Goal: Task Accomplishment & Management: Use online tool/utility

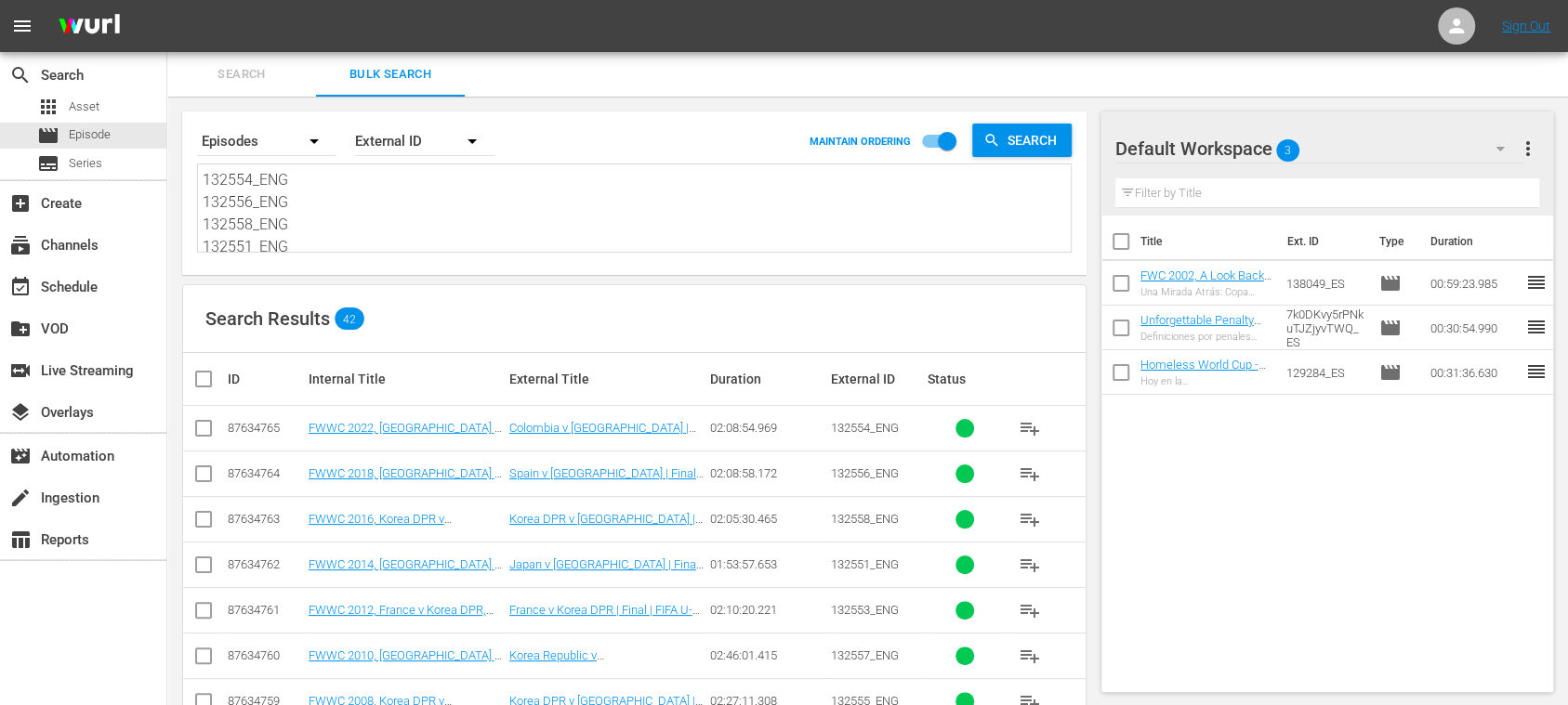
scroll to position [872, 0]
click at [272, 72] on span "Search" at bounding box center [241, 75] width 126 height 21
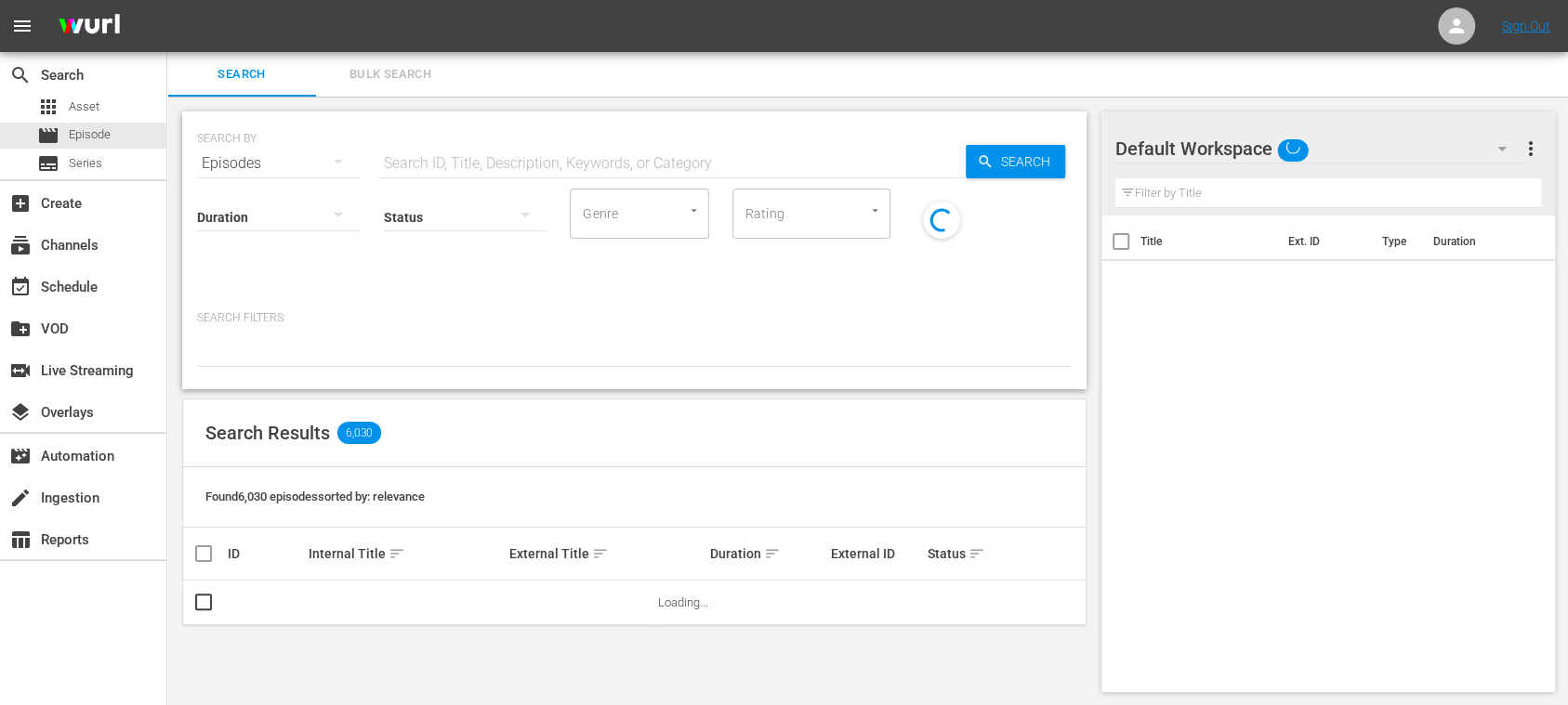
drag, startPoint x: 531, startPoint y: 163, endPoint x: 622, endPoint y: 167, distance: 91.1
click at [530, 163] on input "text" at bounding box center [672, 163] width 586 height 45
paste input "Homeless World Cup - Hl Show Playouts"
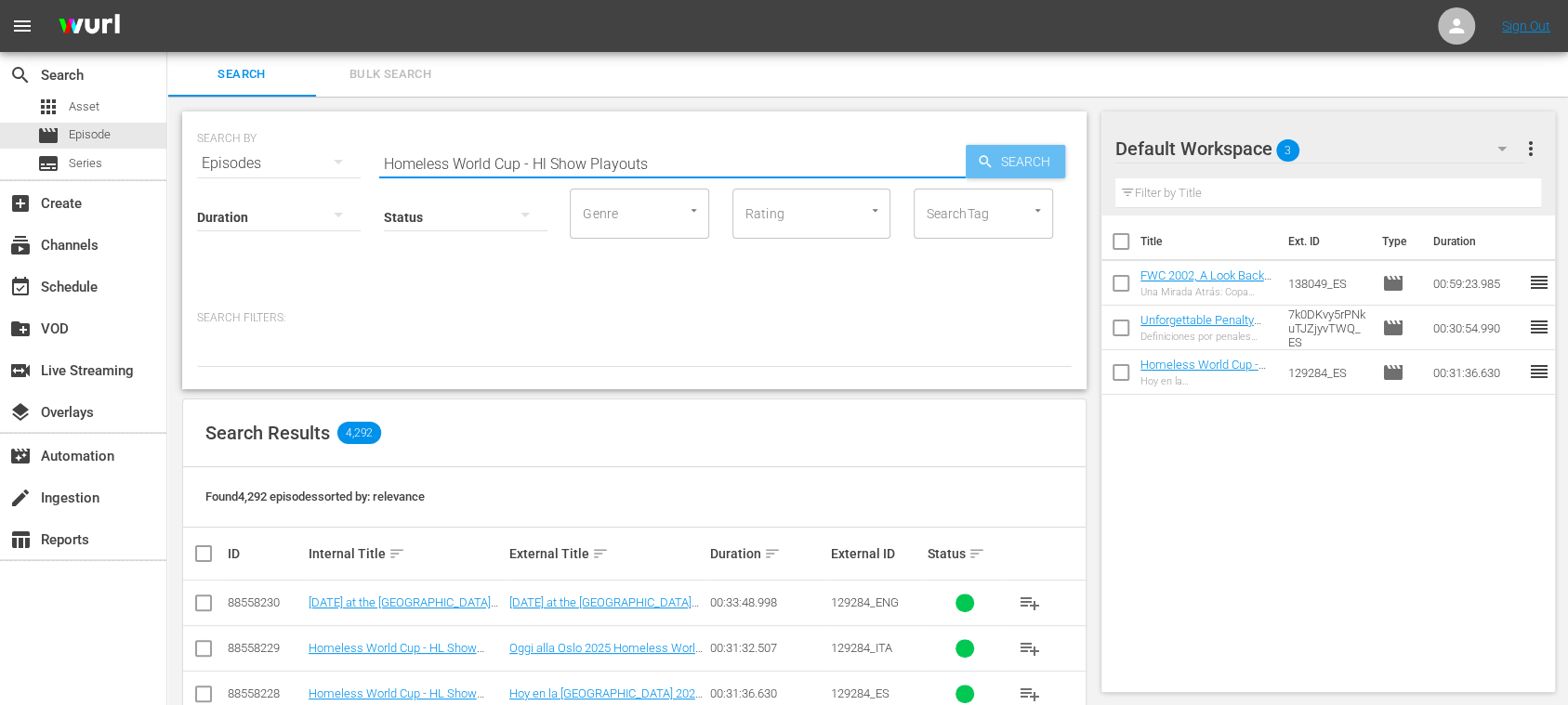
click at [1034, 148] on span "Search" at bounding box center [1029, 162] width 72 height 34
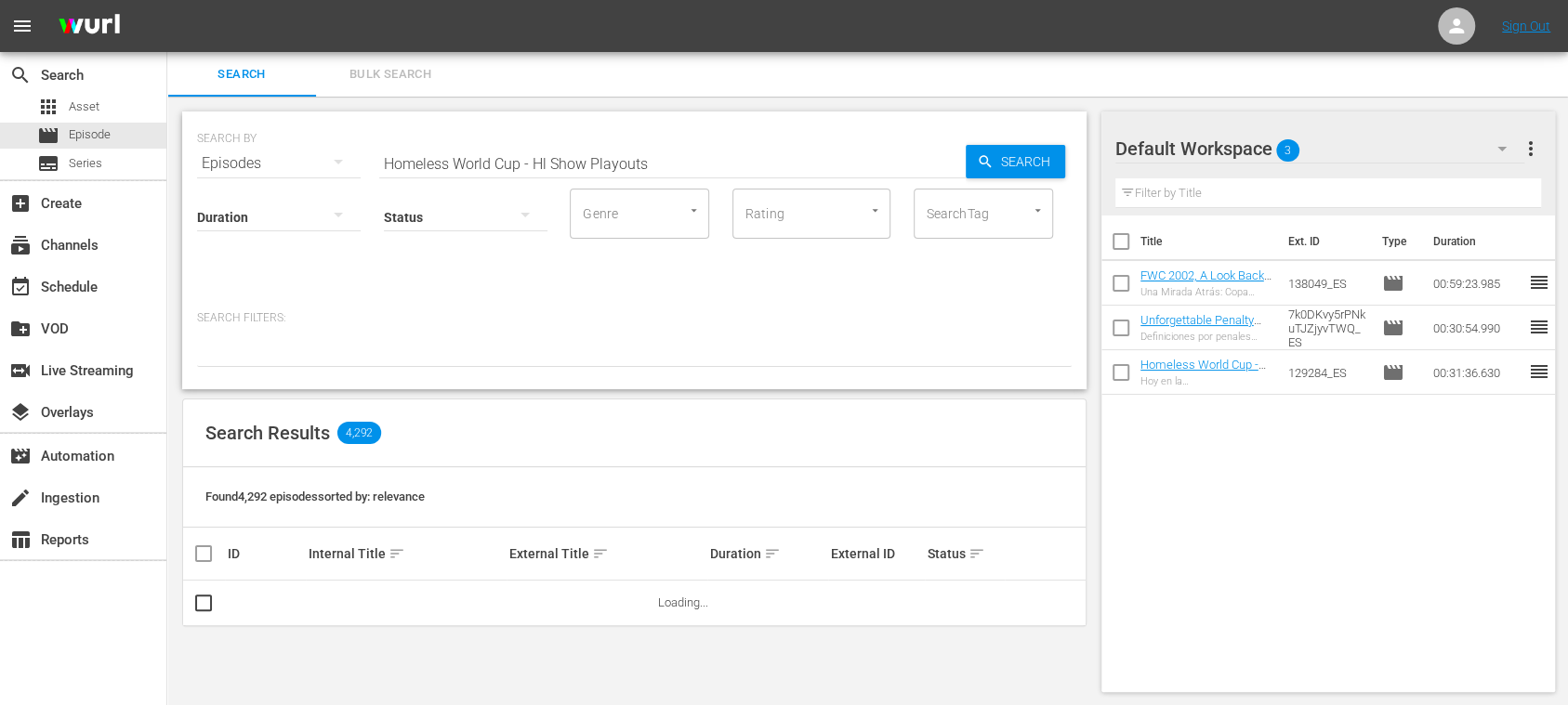
click at [548, 165] on input "Homeless World Cup - Hl Show Playouts" at bounding box center [672, 163] width 586 height 45
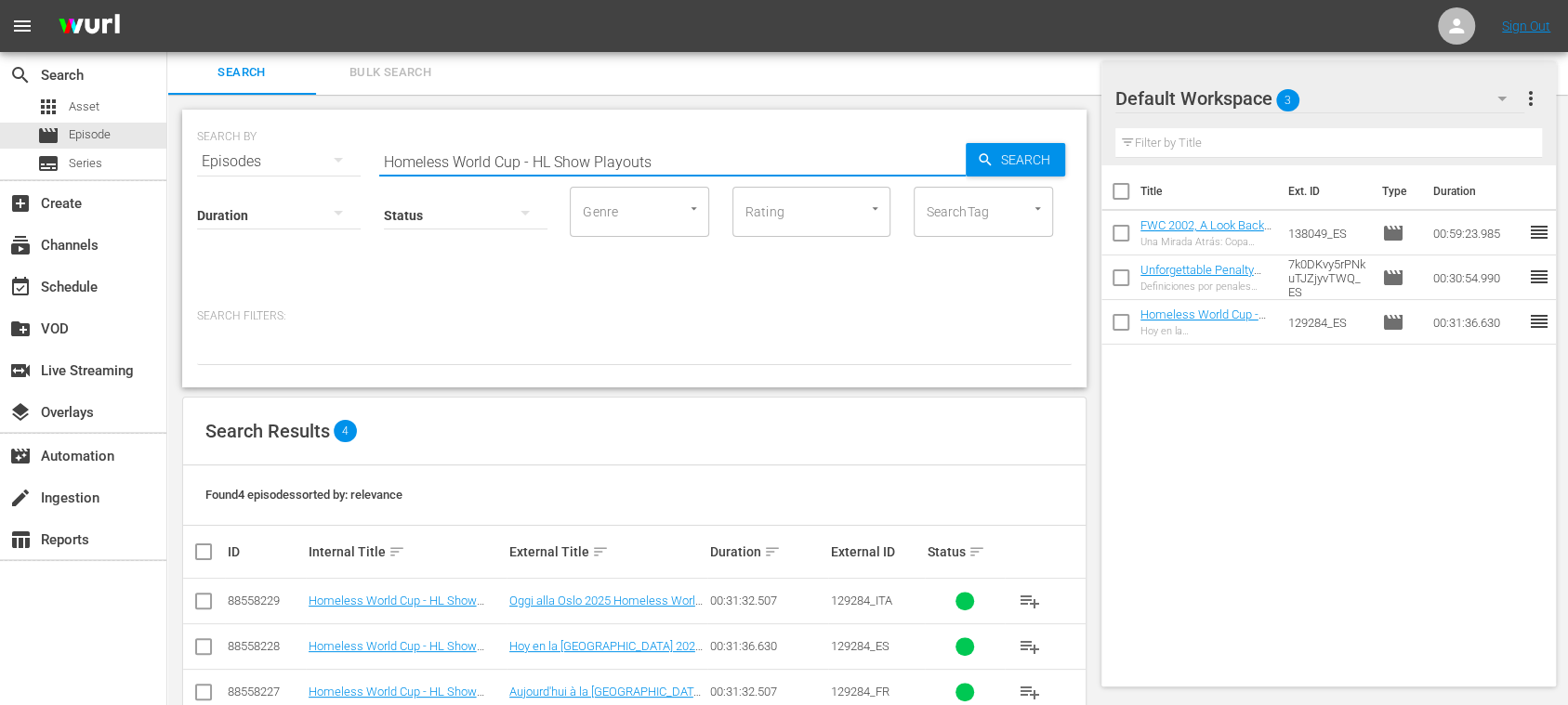
scroll to position [90, 0]
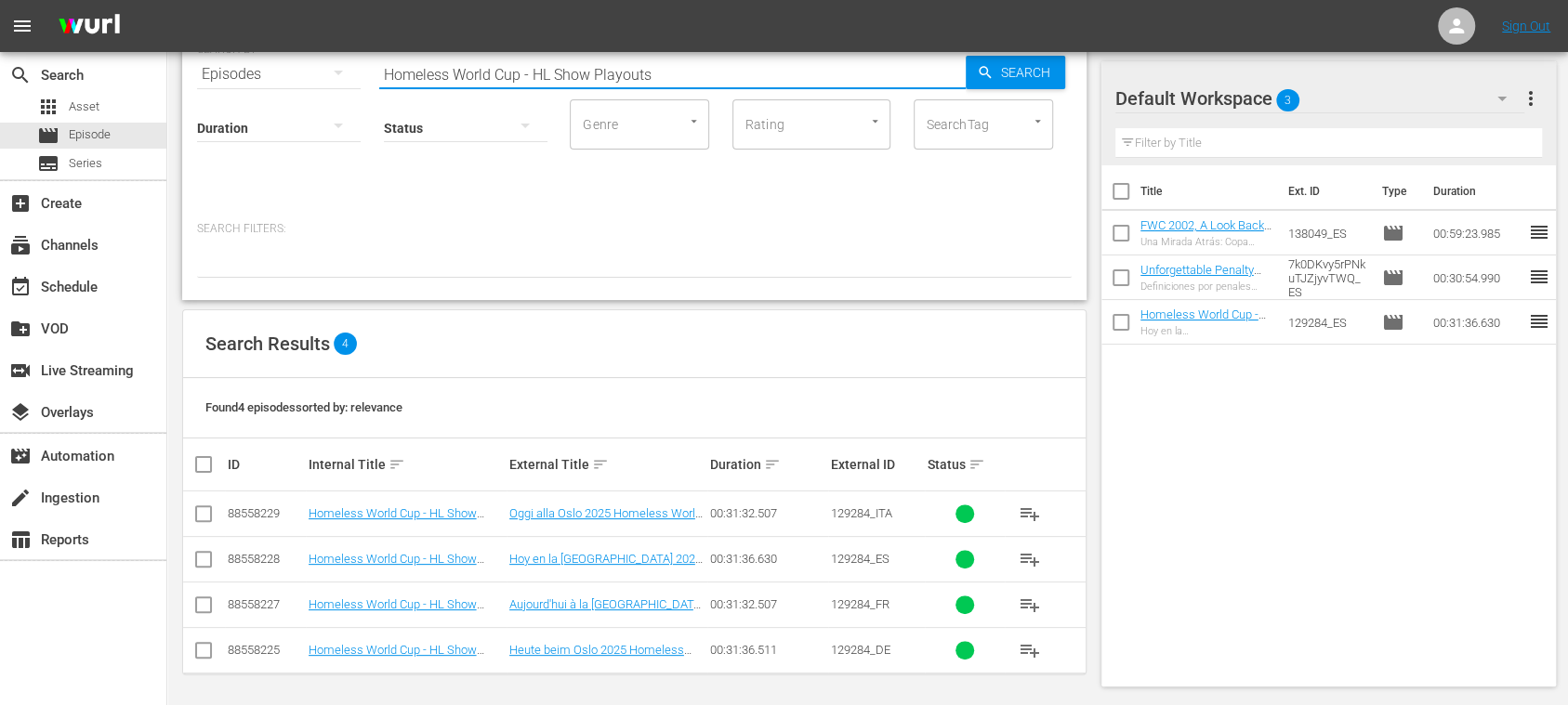
type input "Homeless World Cup - HL Show Playouts"
drag, startPoint x: 826, startPoint y: 520, endPoint x: 870, endPoint y: 518, distance: 44.0
click at [870, 518] on tr "88558229 Homeless World Cup - HL Show Playouts (IT) Oggi alla Oslo 2025 Homeles…" at bounding box center [634, 515] width 902 height 46
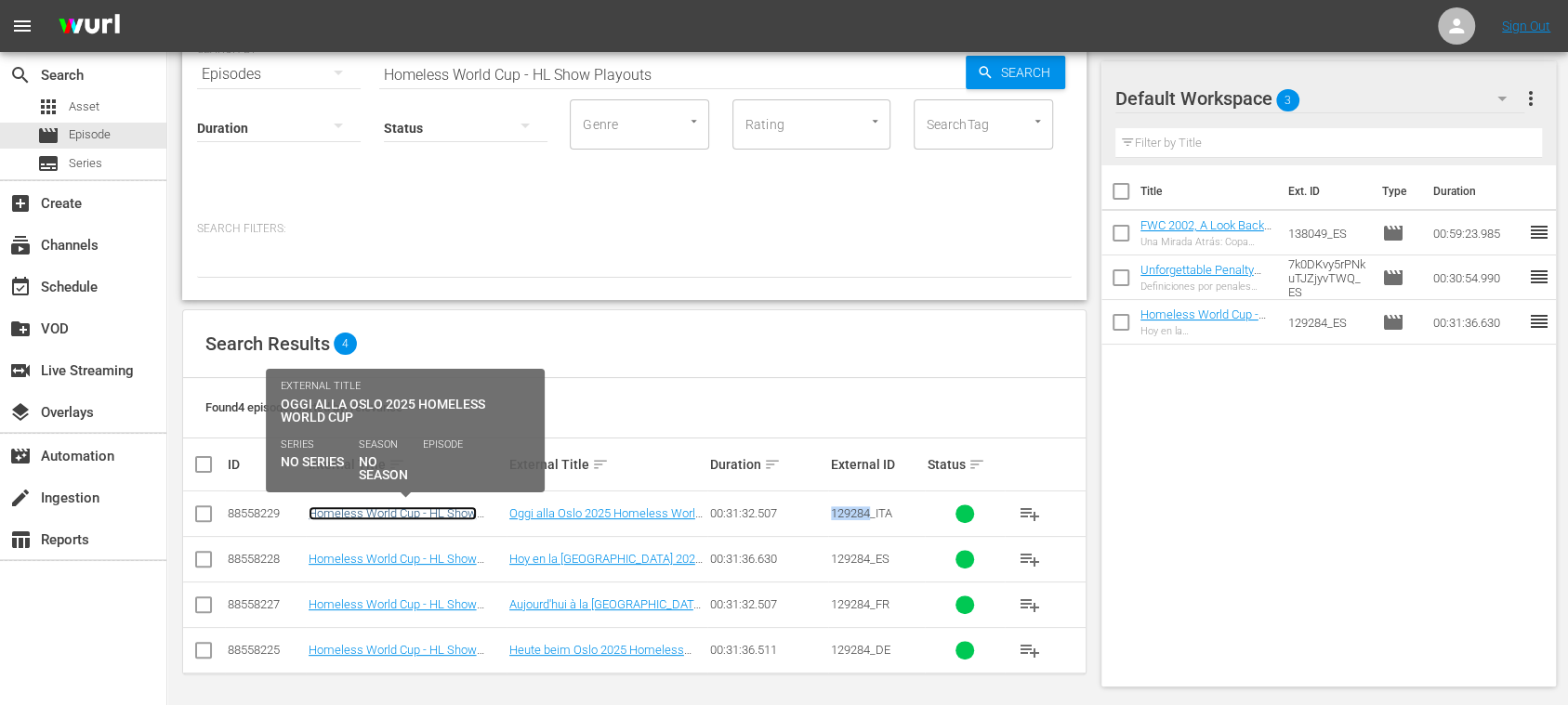
click at [426, 512] on link "Homeless World Cup - HL Show Playouts (IT)" at bounding box center [392, 520] width 168 height 28
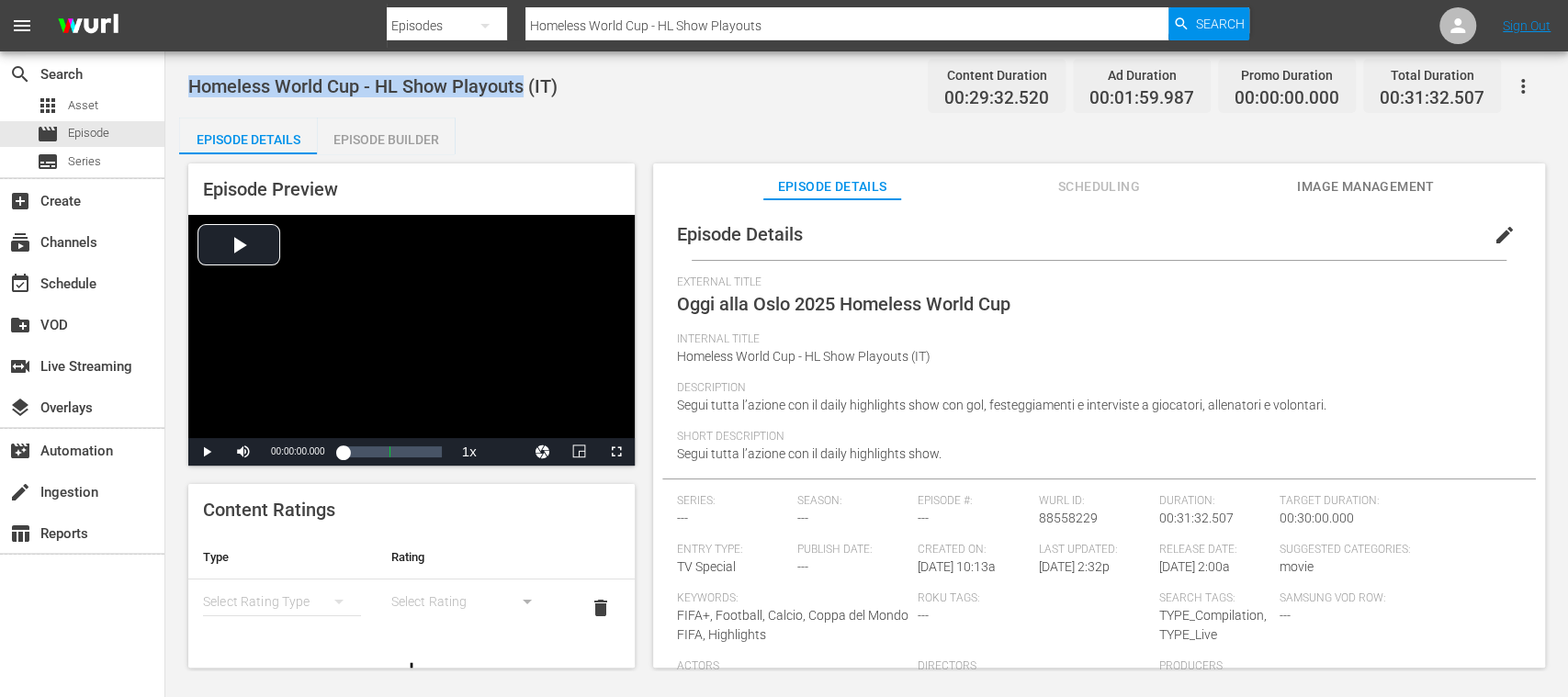
drag, startPoint x: 186, startPoint y: 83, endPoint x: 526, endPoint y: 82, distance: 340.0
click at [526, 82] on div "Homeless World Cup - HL Show Playouts (IT) Content Duration 00:29:32.520 Ad Dur…" at bounding box center [867, 361] width 1403 height 619
copy span "Homeless World Cup - HL Show Playouts"
click at [79, 125] on span "Episode" at bounding box center [89, 133] width 42 height 18
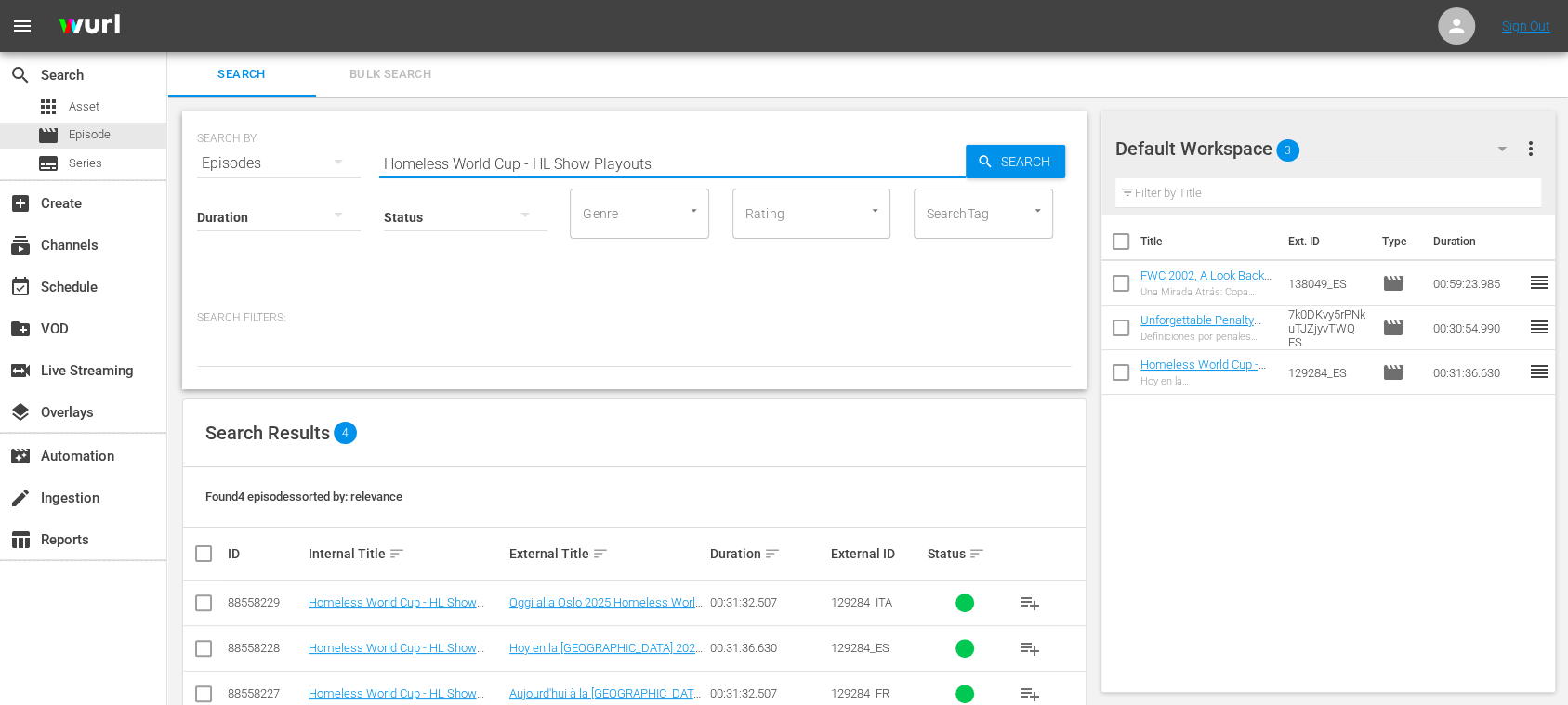
drag, startPoint x: 667, startPoint y: 161, endPoint x: 218, endPoint y: 153, distance: 449.1
click at [216, 154] on div "SEARCH BY Search By Episodes Search ID, Title, Description, Keywords, or Catego…" at bounding box center [634, 152] width 875 height 67
paste input "text"
drag, startPoint x: 1038, startPoint y: 160, endPoint x: 940, endPoint y: 282, distance: 156.5
click at [1036, 160] on span "Search" at bounding box center [1029, 162] width 72 height 34
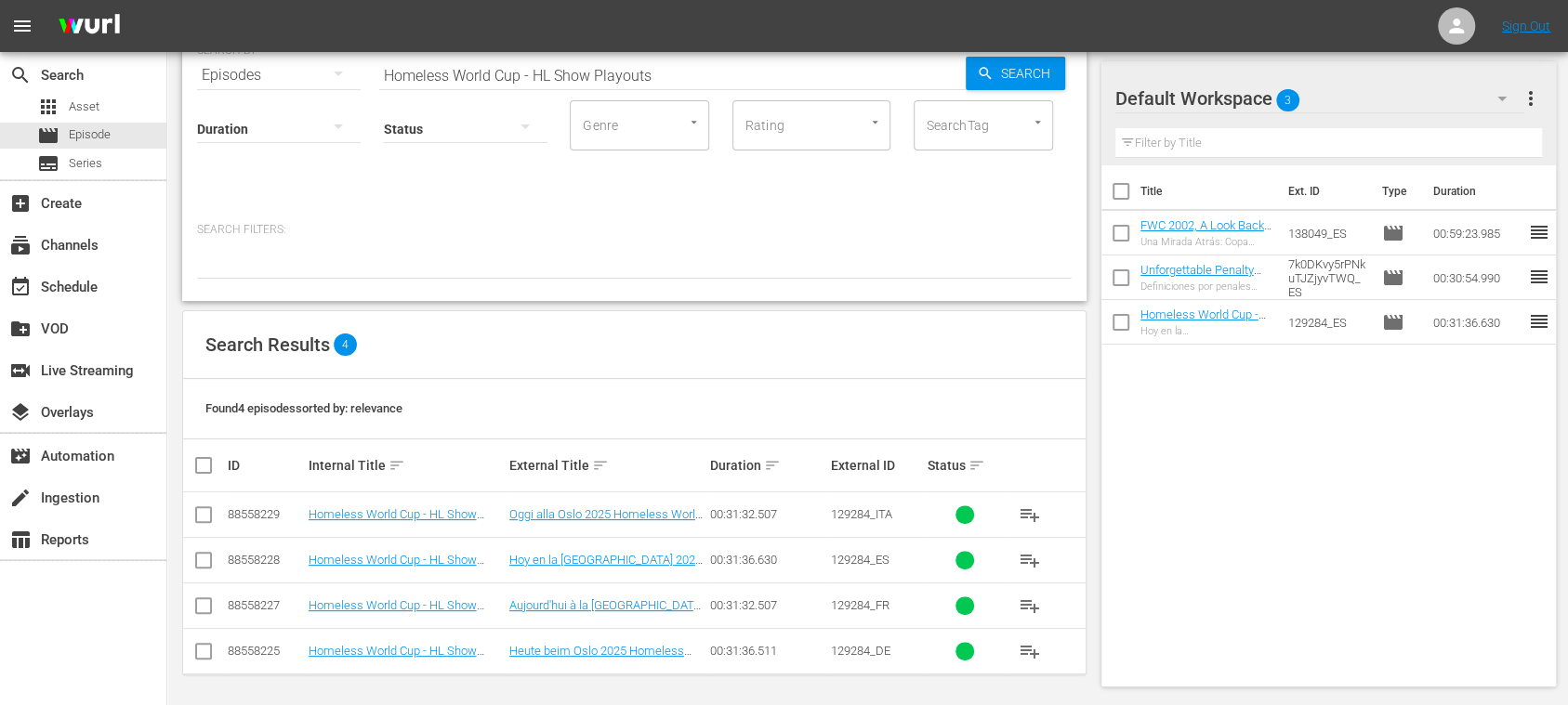
scroll to position [90, 0]
drag, startPoint x: 829, startPoint y: 513, endPoint x: 872, endPoint y: 514, distance: 43.0
click at [872, 514] on tr "88558229 Homeless World Cup - HL Show Playouts (IT) Oggi alla Oslo 2025 Homeles…" at bounding box center [634, 515] width 902 height 46
copy tr "129284"
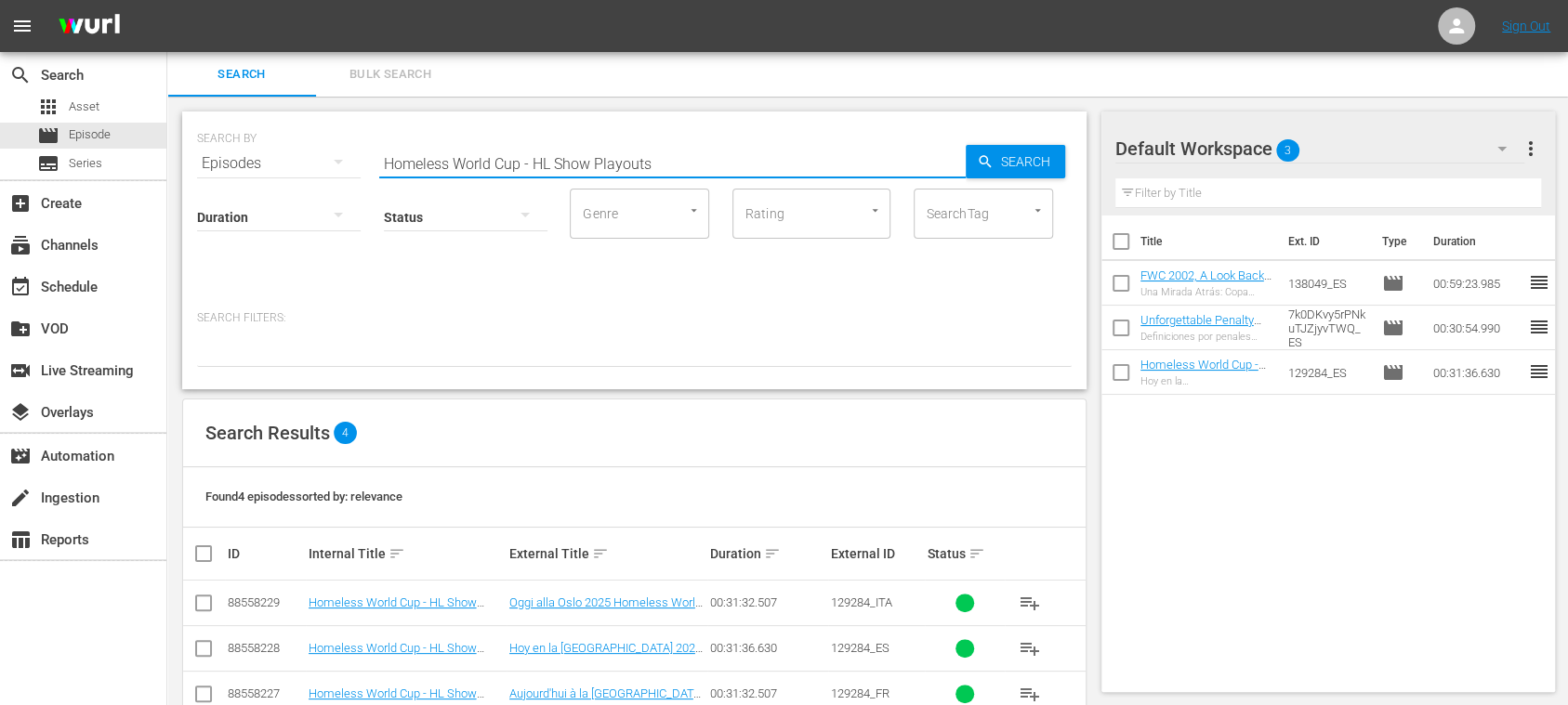
drag, startPoint x: 524, startPoint y: 162, endPoint x: 670, endPoint y: 182, distance: 147.4
click at [210, 153] on div "SEARCH BY Search By Episodes Search ID, Title, Description, Keywords, or Catego…" at bounding box center [634, 152] width 875 height 67
paste input "129284"
type input "129284"
click at [1006, 172] on span "Search" at bounding box center [1029, 162] width 72 height 34
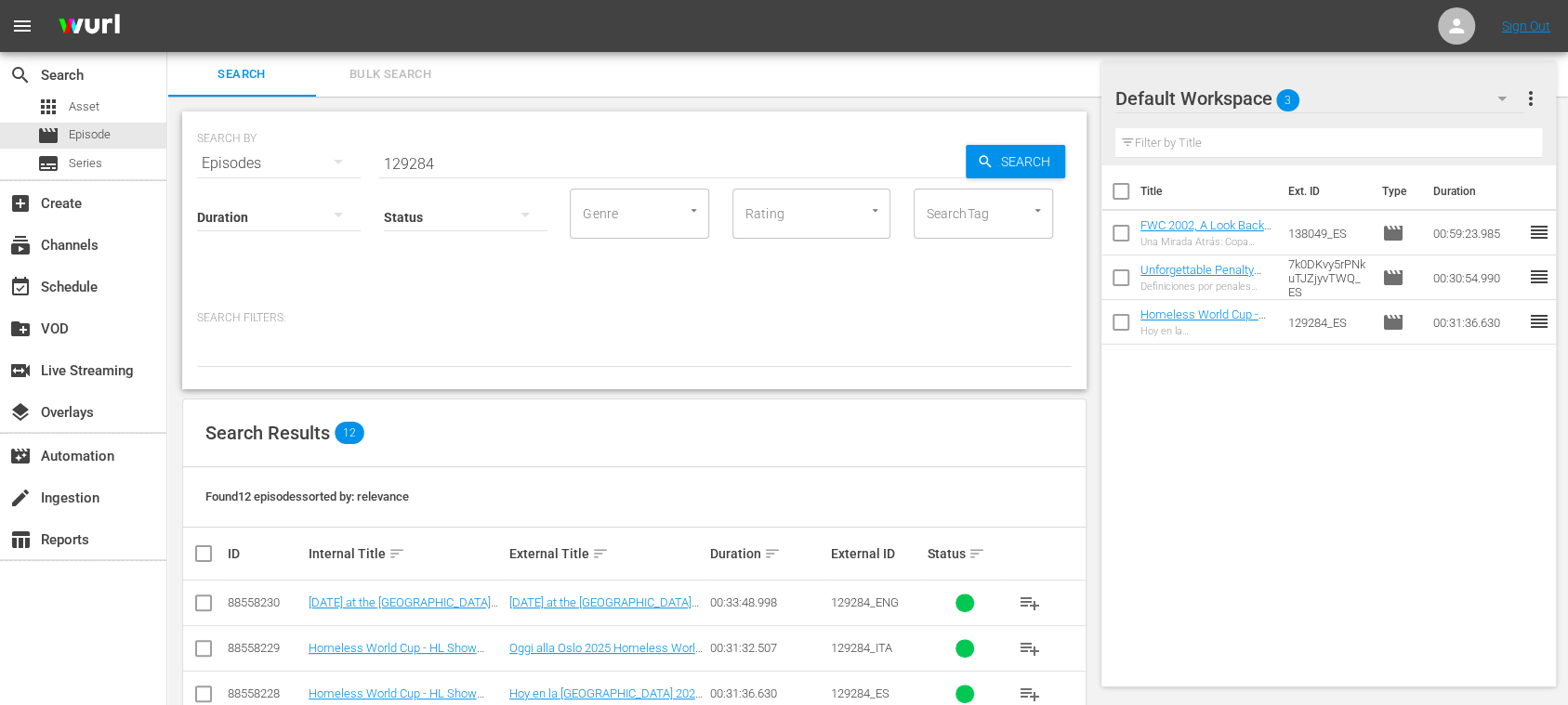
scroll to position [452, 0]
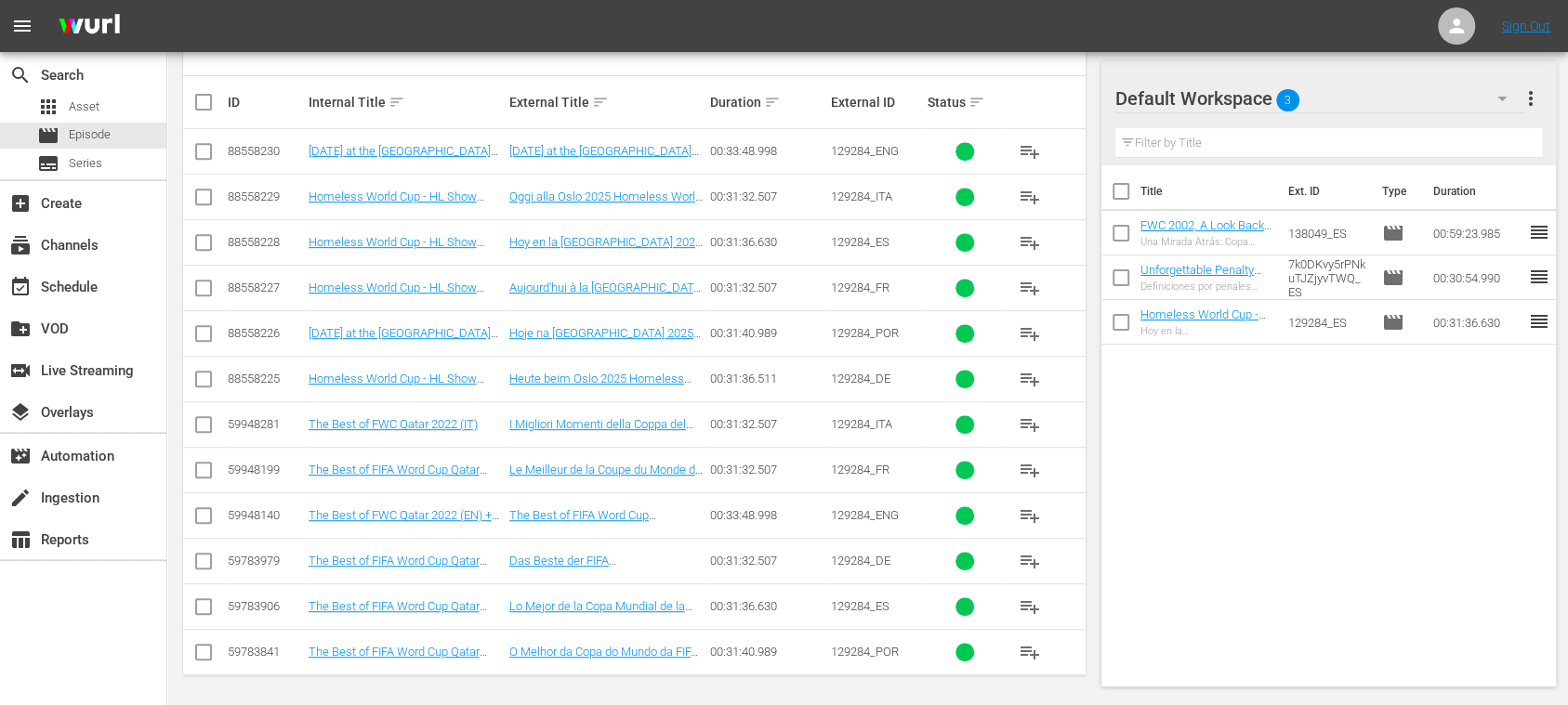
click at [1530, 100] on span "more_vert" at bounding box center [1531, 99] width 22 height 22
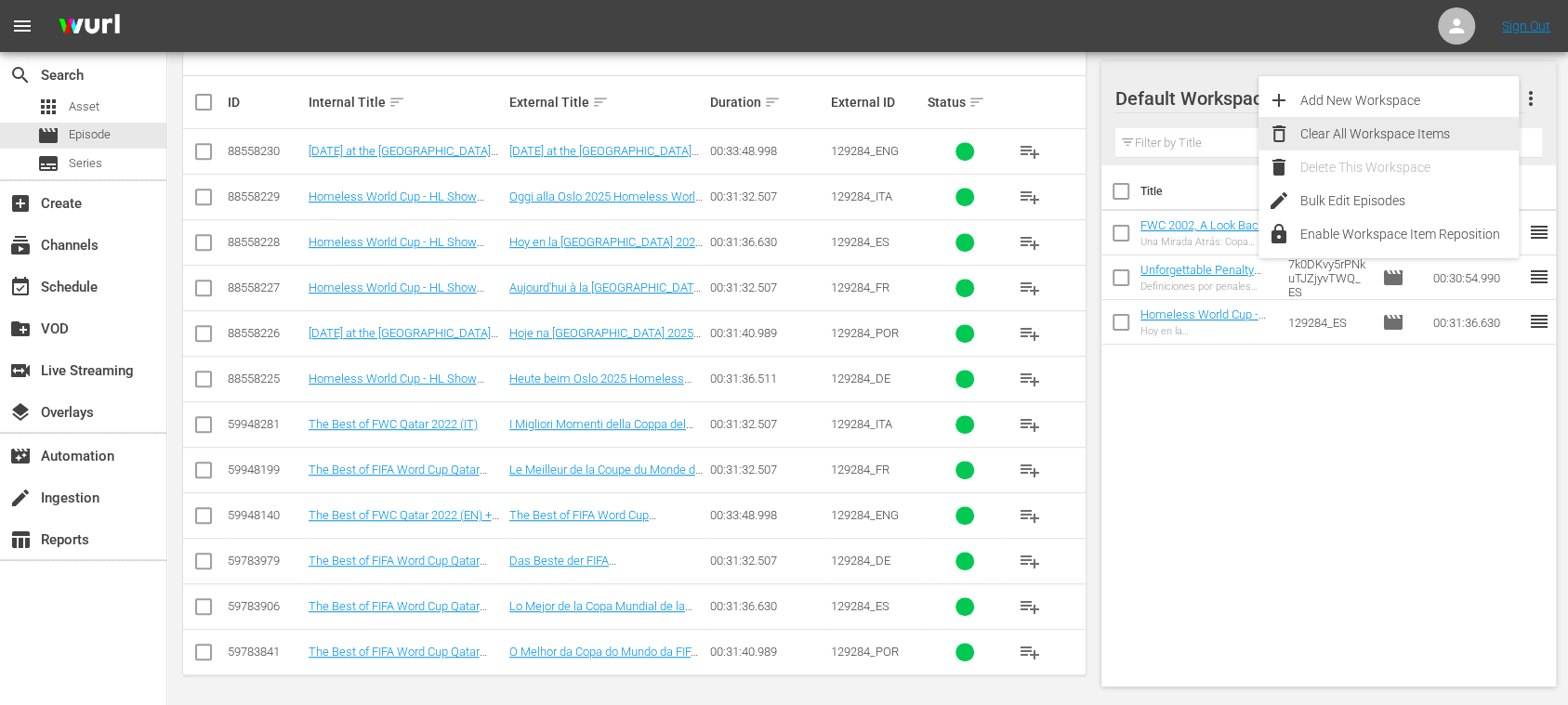
click at [1400, 128] on div "Clear All Workspace Items" at bounding box center [1409, 134] width 219 height 34
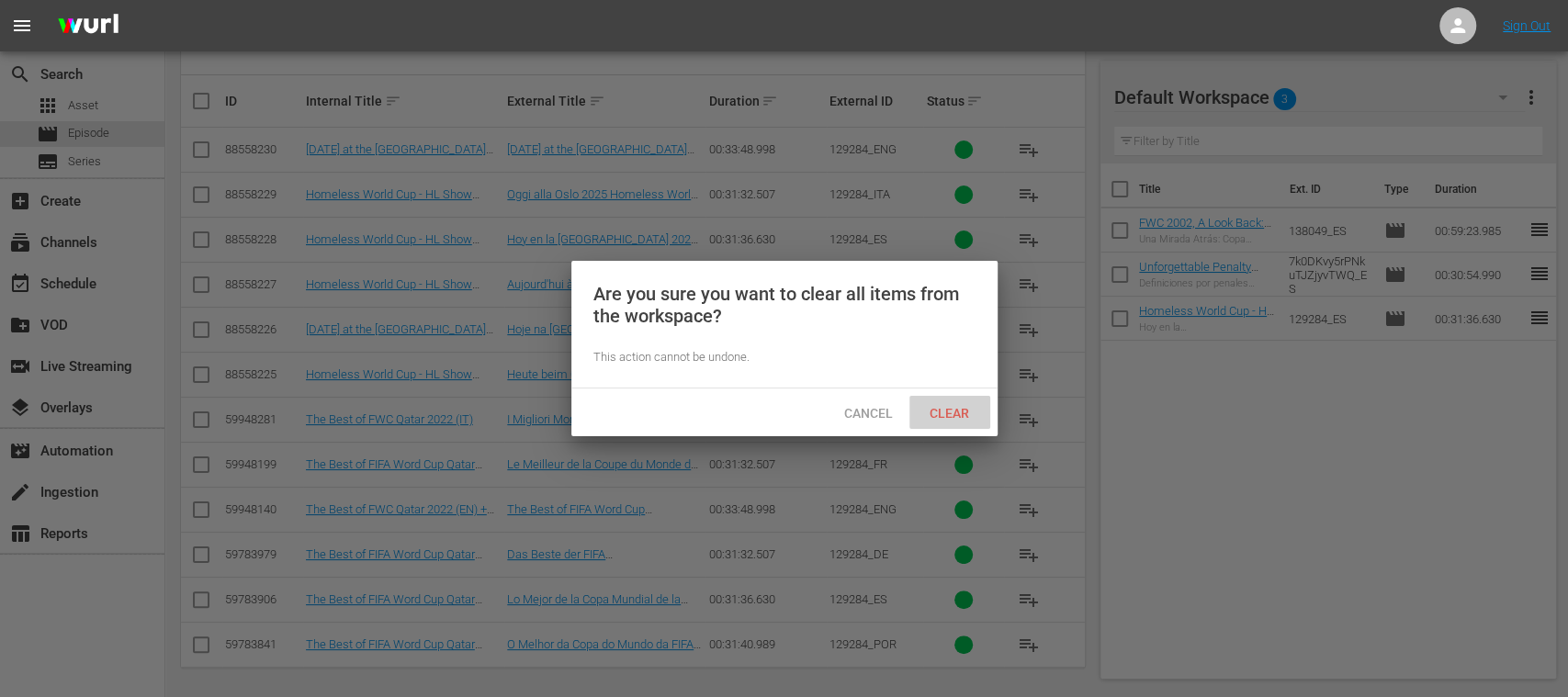
click at [952, 415] on span "Clear" at bounding box center [949, 414] width 69 height 15
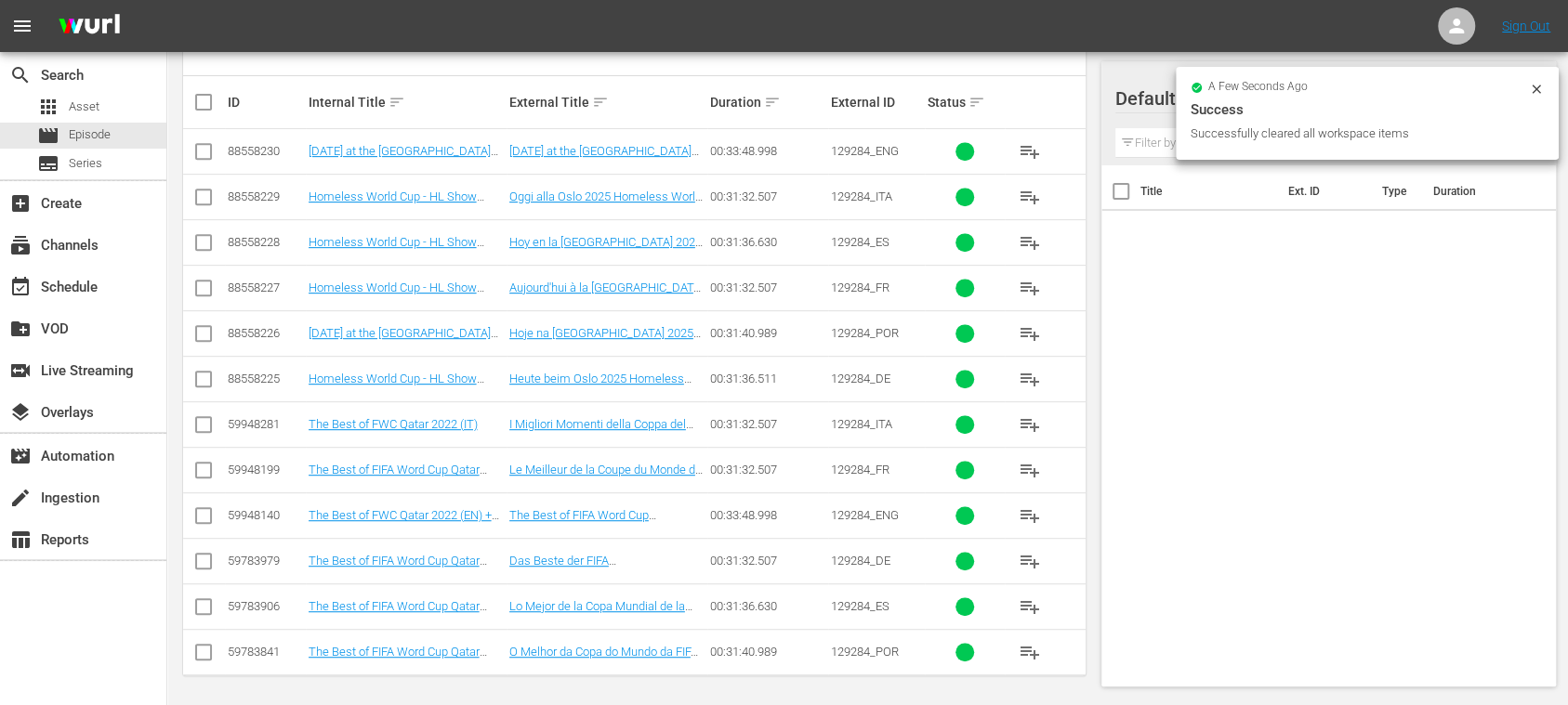
click at [204, 150] on input "checkbox" at bounding box center [204, 155] width 22 height 22
checkbox input "true"
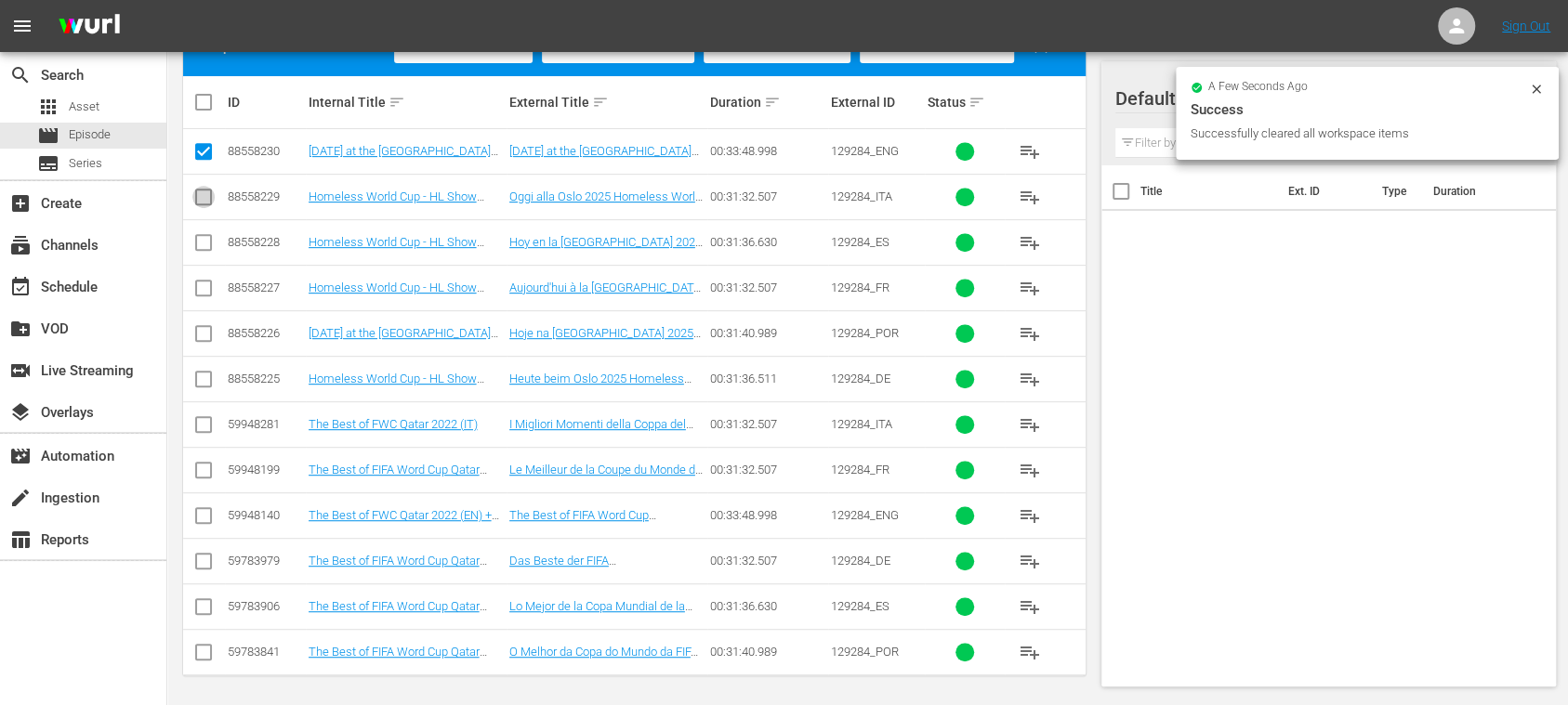
click at [206, 201] on input "checkbox" at bounding box center [204, 201] width 22 height 22
checkbox input "true"
click at [205, 235] on input "checkbox" at bounding box center [204, 247] width 22 height 22
checkbox input "true"
click at [207, 283] on input "checkbox" at bounding box center [204, 292] width 22 height 22
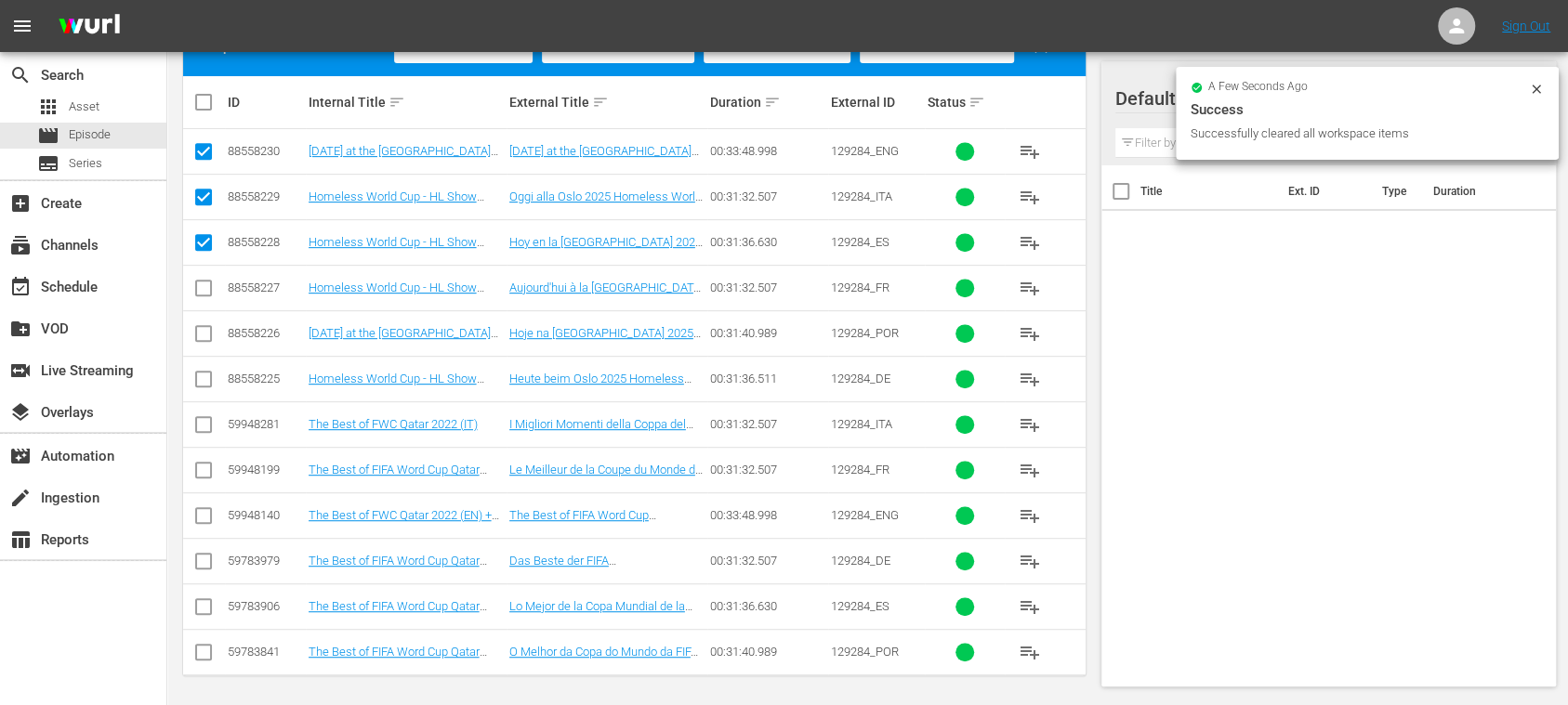
checkbox input "true"
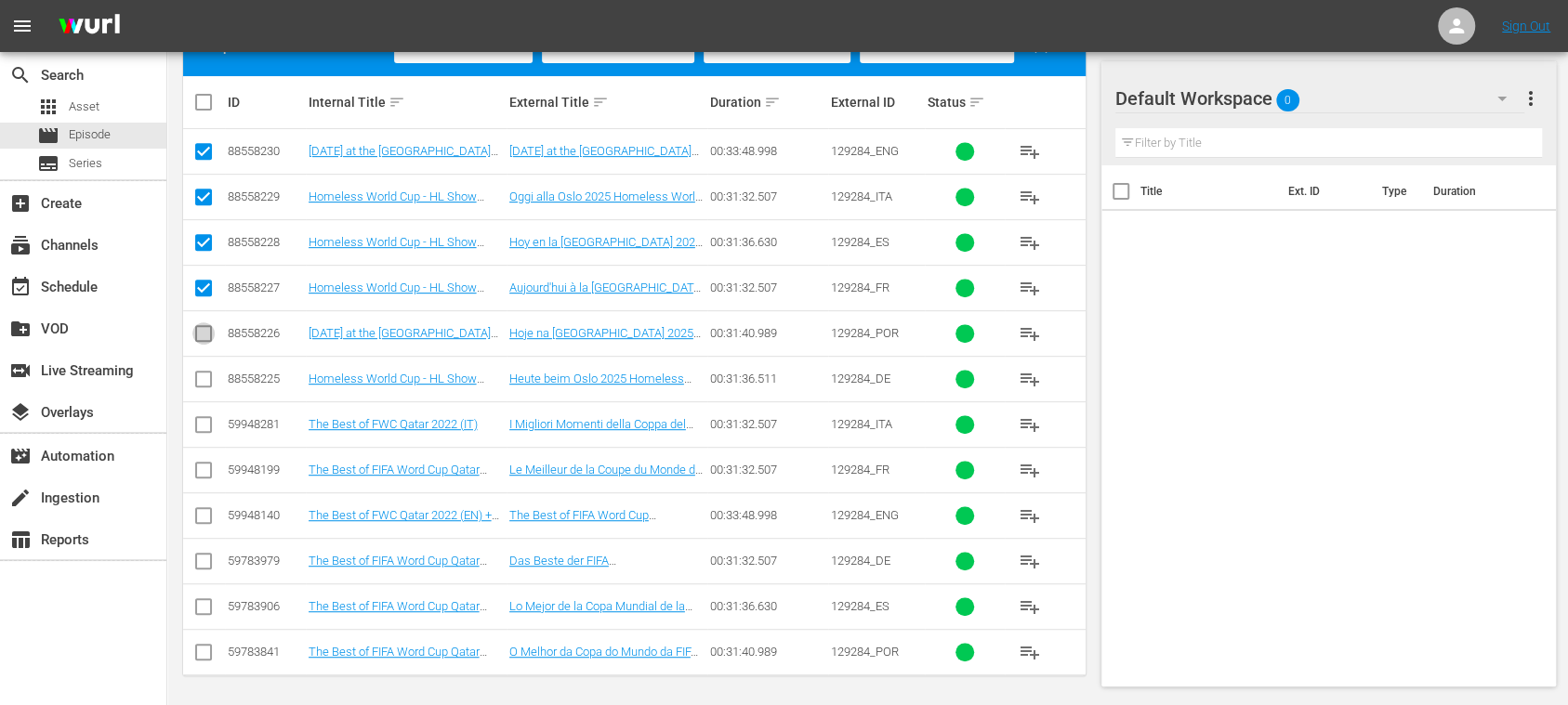
click at [201, 326] on input "checkbox" at bounding box center [204, 337] width 22 height 22
checkbox input "true"
drag, startPoint x: 203, startPoint y: 380, endPoint x: 310, endPoint y: 409, distance: 110.9
click at [204, 380] on input "checkbox" at bounding box center [204, 383] width 22 height 22
checkbox input "true"
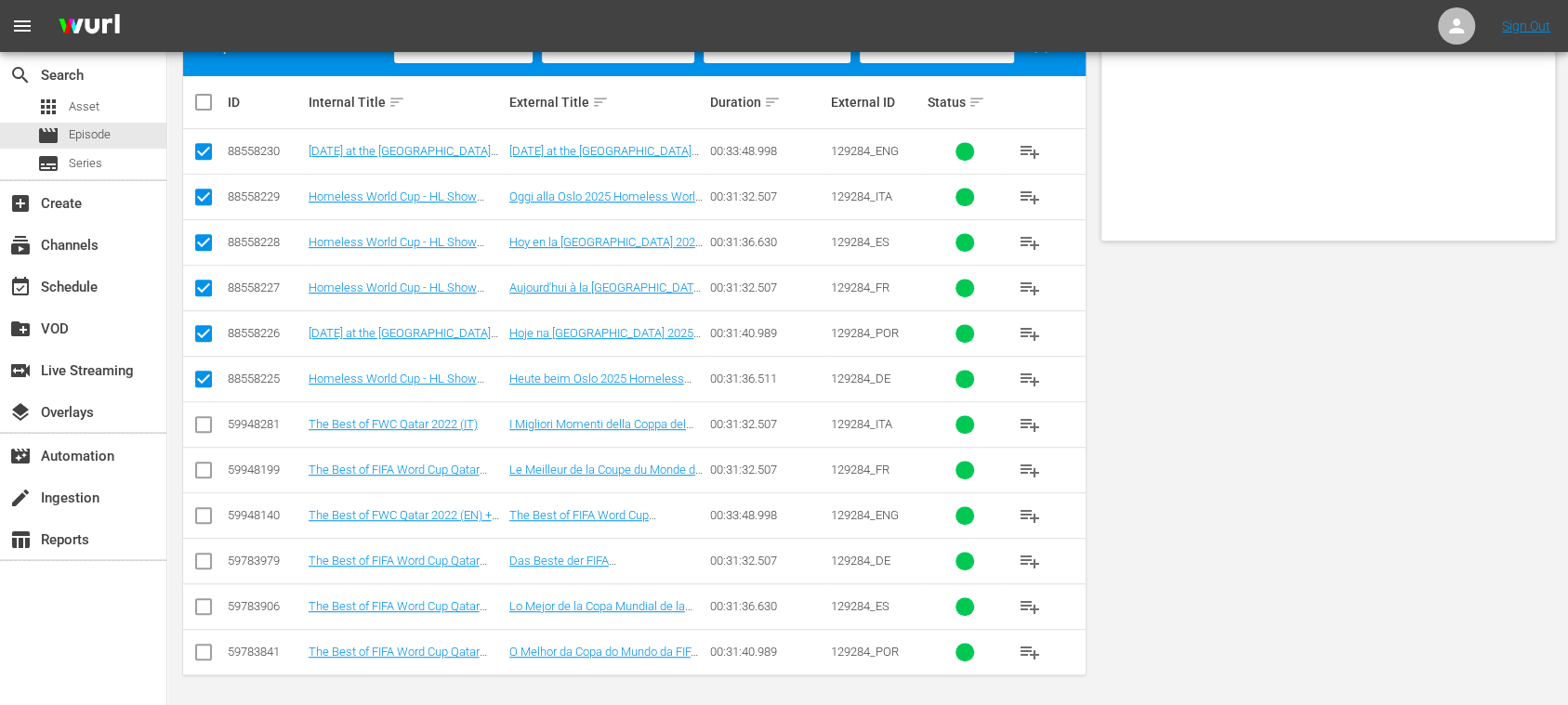
scroll to position [0, 0]
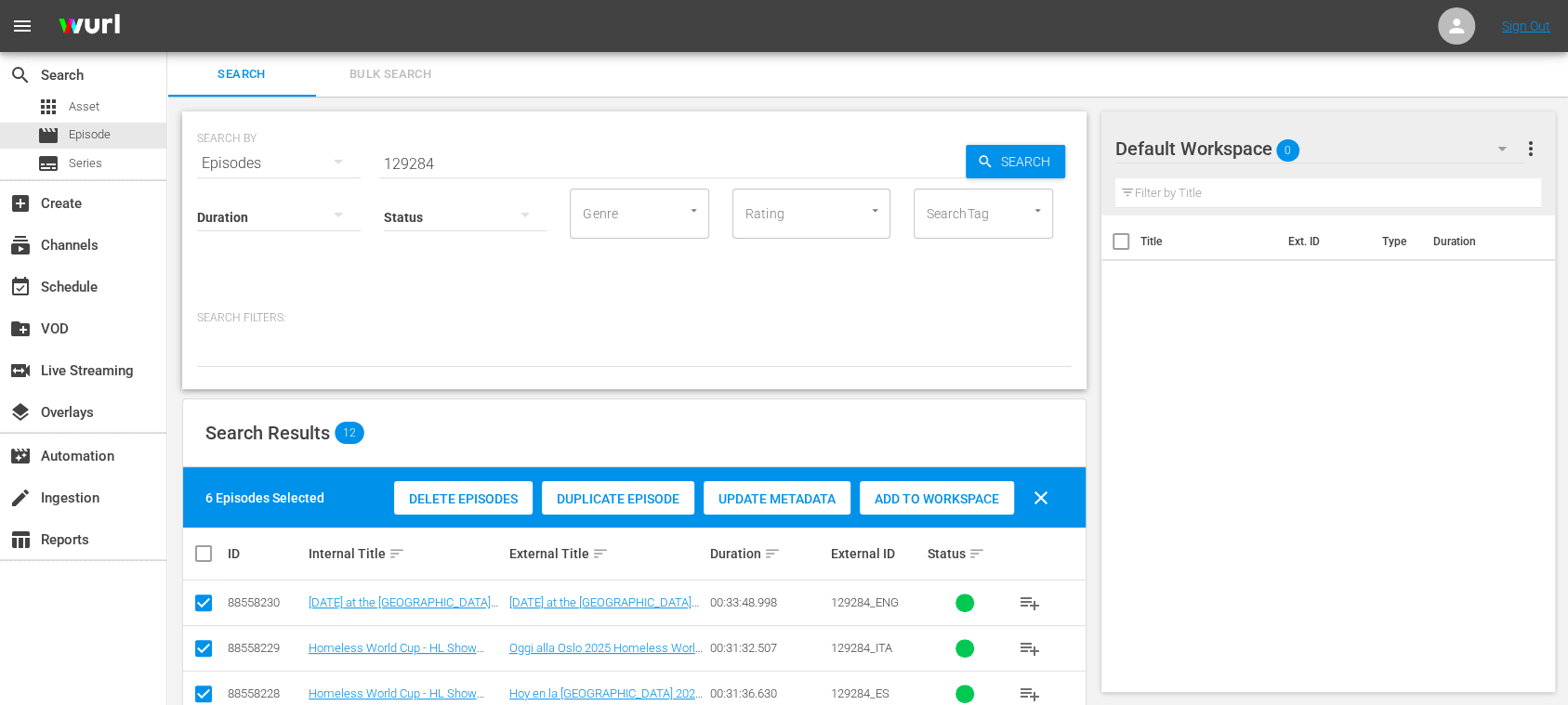
click at [976, 501] on span "Add to Workspace" at bounding box center [937, 500] width 154 height 15
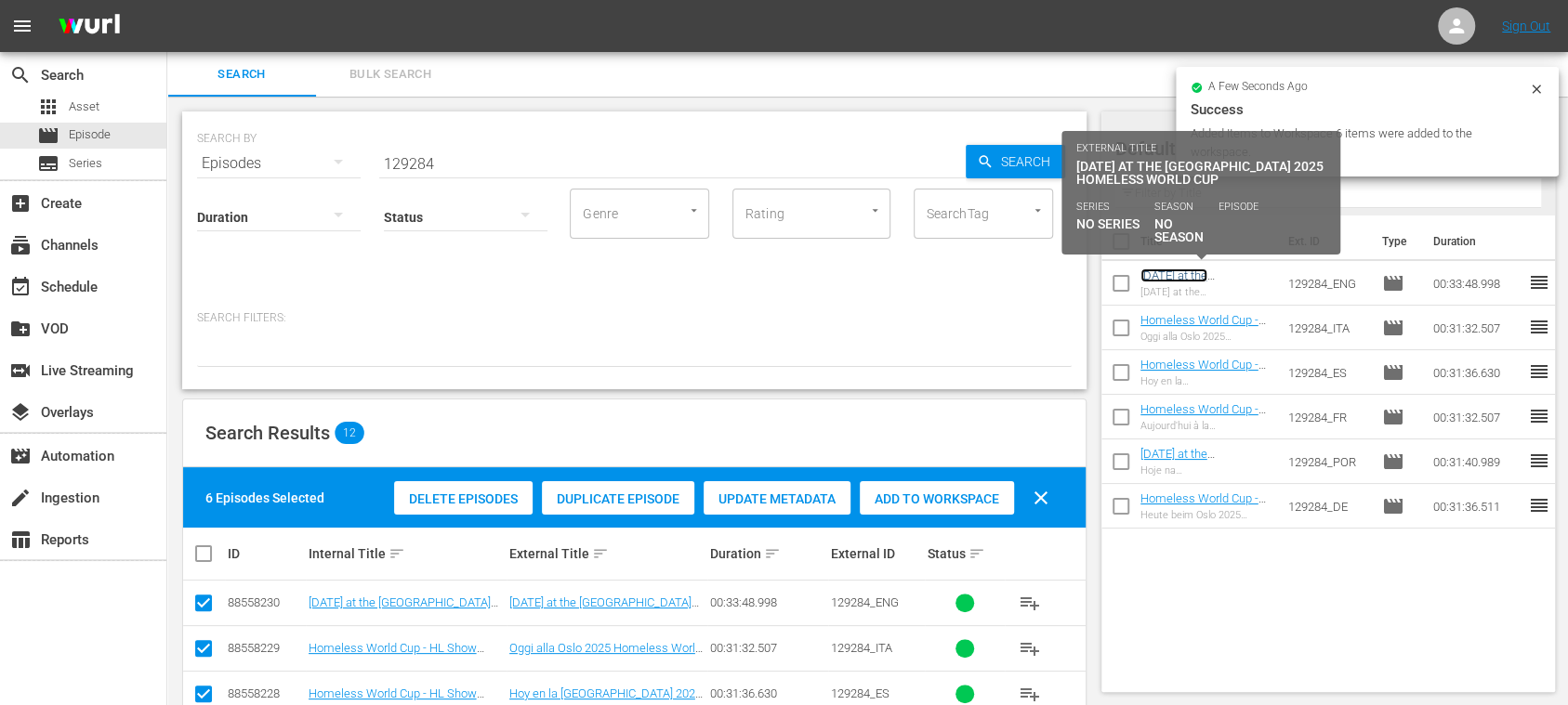
click at [1203, 277] on link "[DATE] at the [GEOGRAPHIC_DATA] 2025 Homeless World Cup (EN)" at bounding box center [1198, 297] width 117 height 56
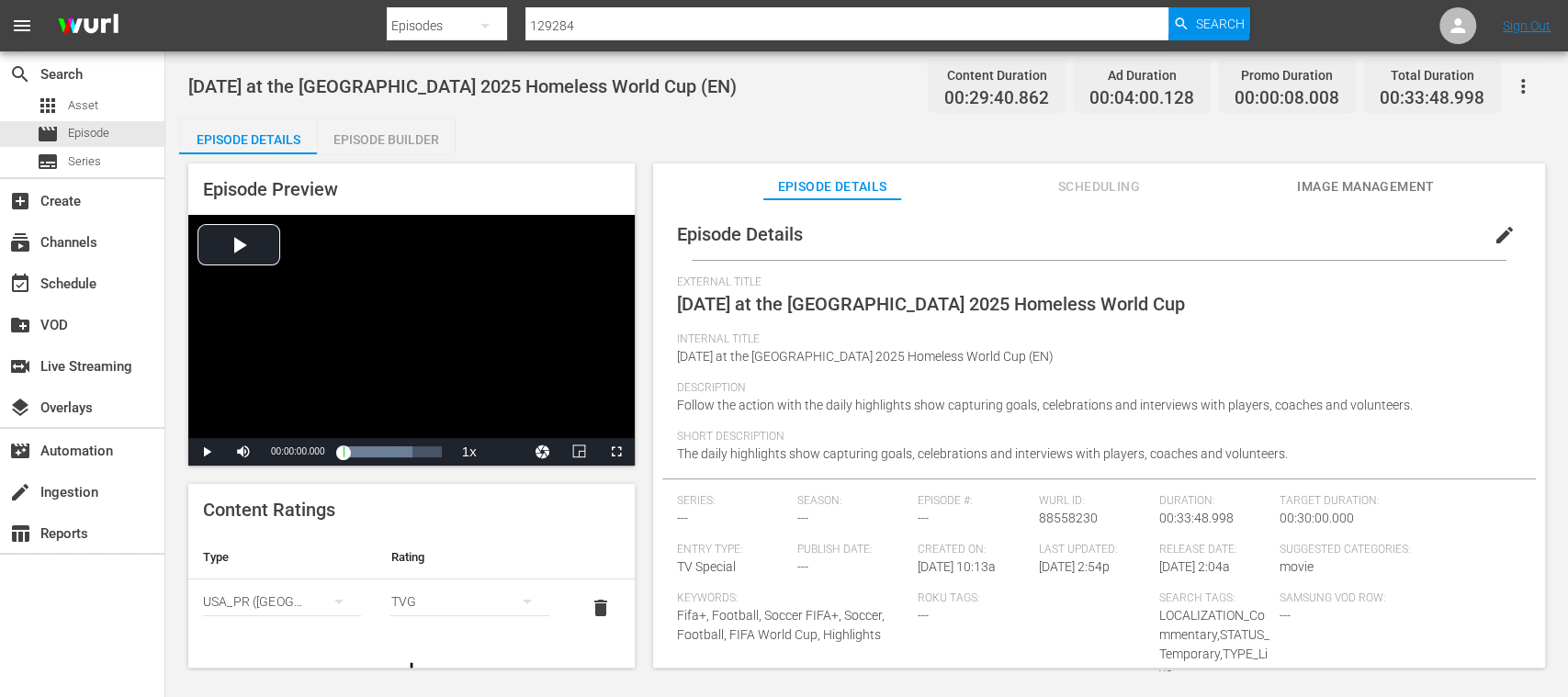
click at [1333, 187] on span "Image Management" at bounding box center [1365, 186] width 138 height 23
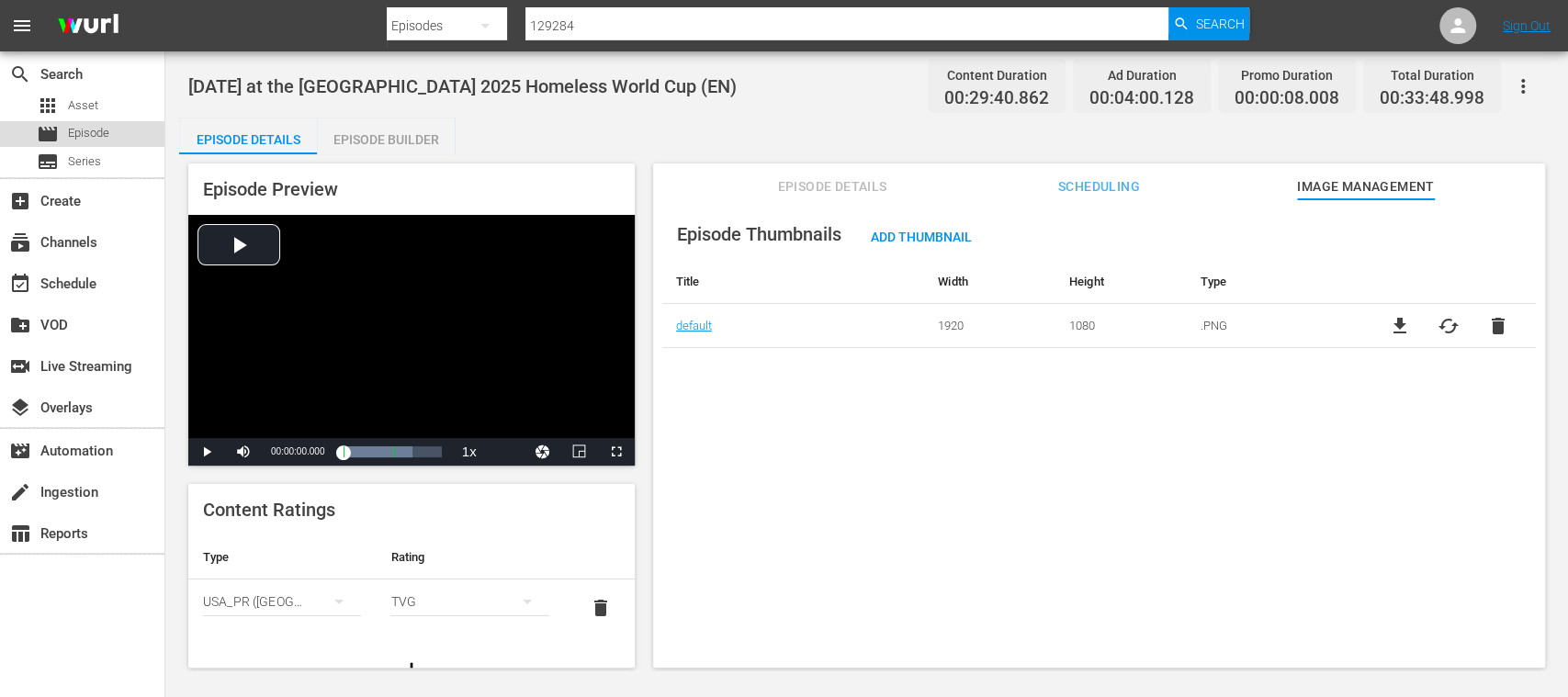
click at [104, 133] on span "Episode" at bounding box center [89, 133] width 42 height 18
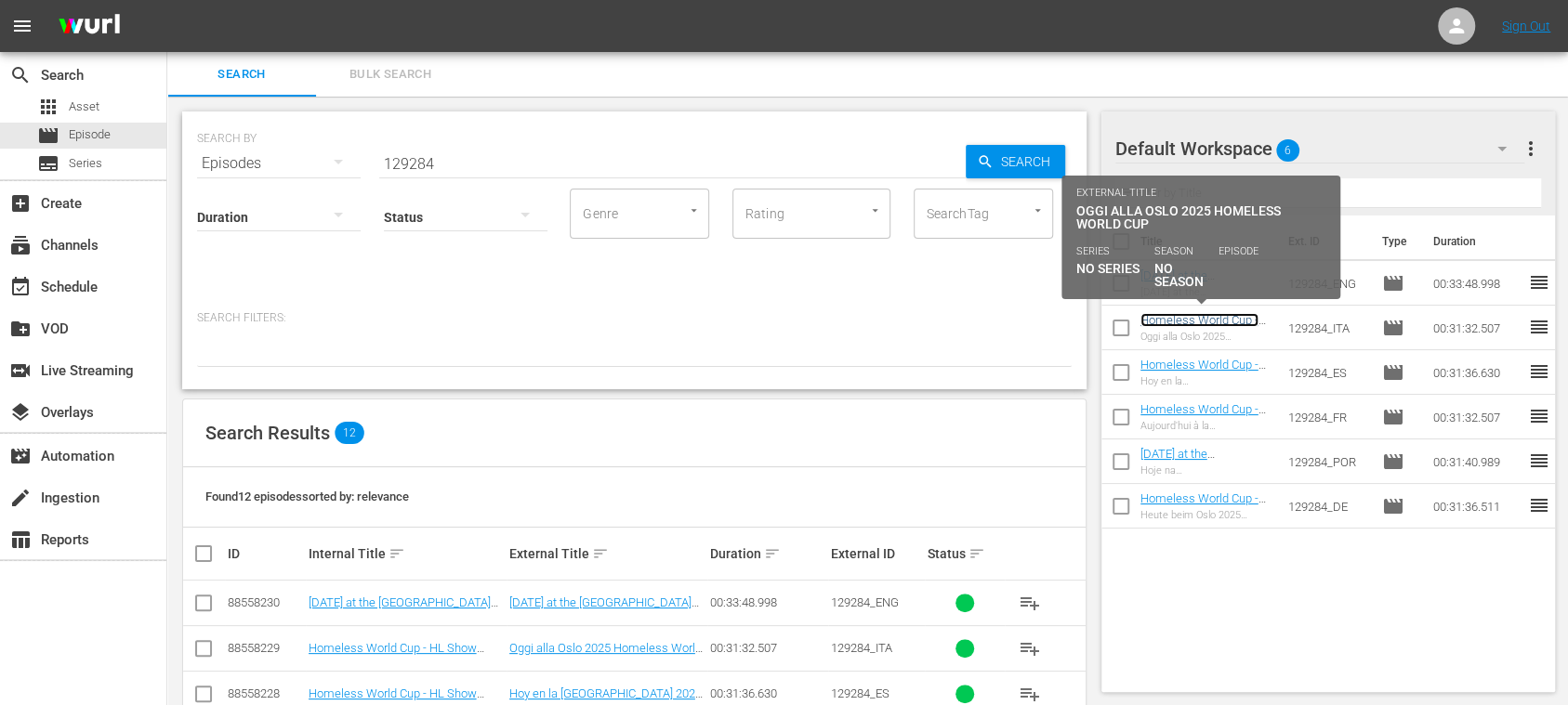
click at [1197, 323] on link "Homeless World Cup - HL Show Playouts (IT)" at bounding box center [1199, 327] width 118 height 28
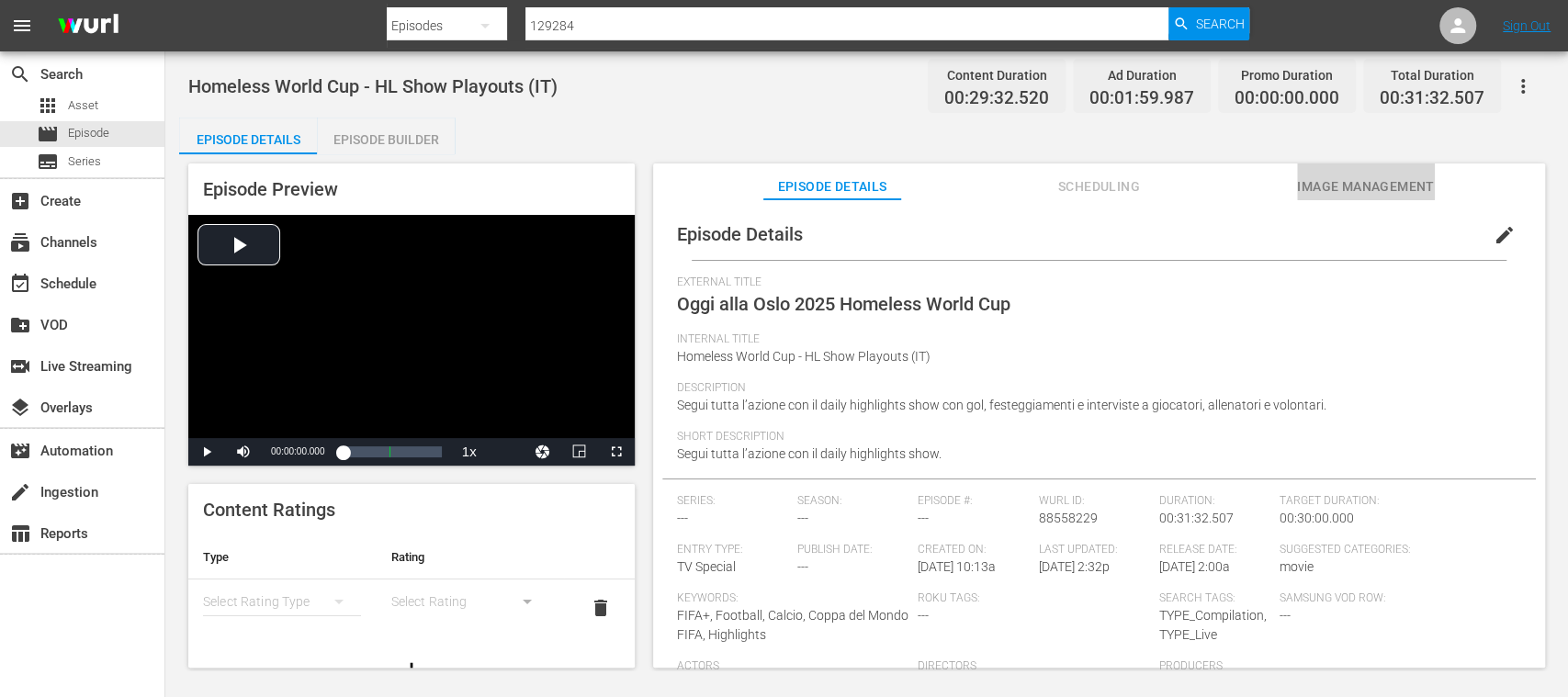
click at [1349, 189] on span "Image Management" at bounding box center [1365, 186] width 138 height 23
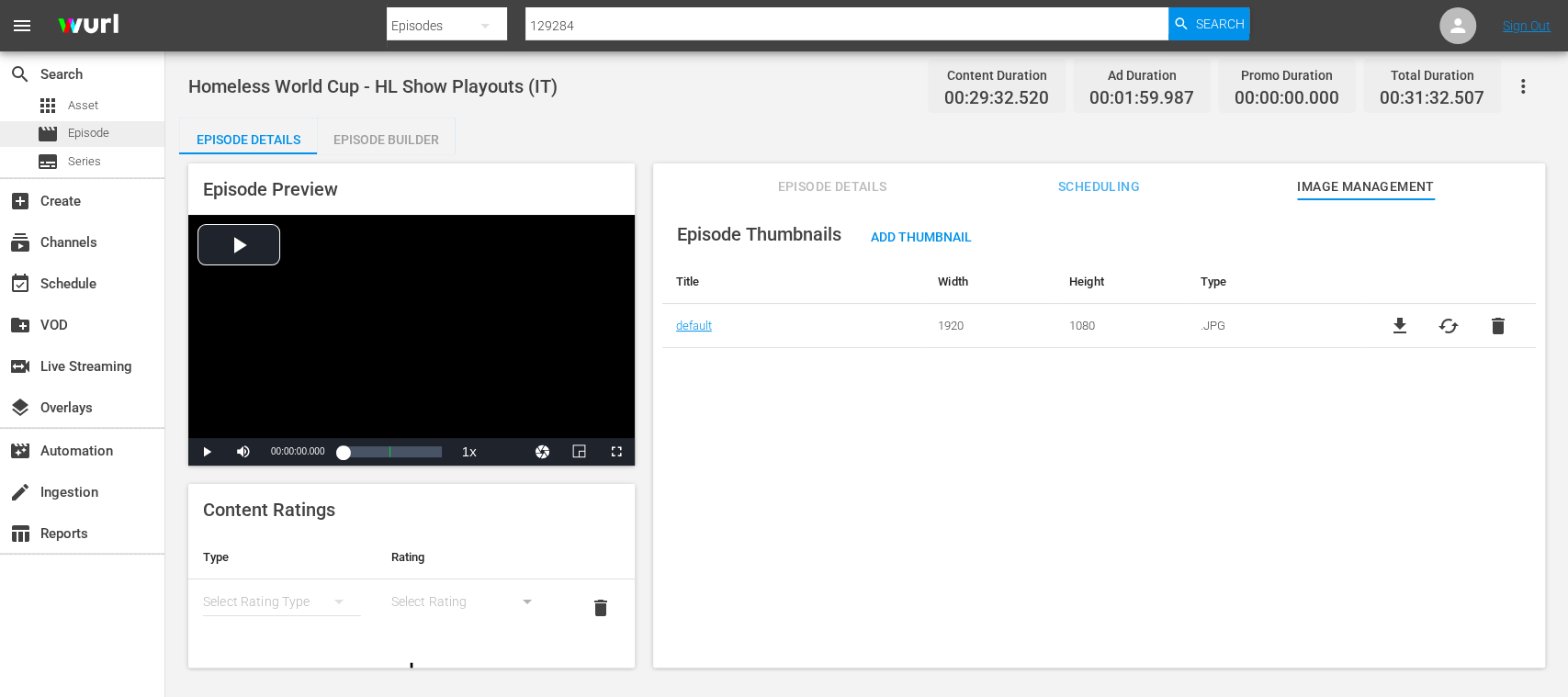
click at [102, 130] on span "Episode" at bounding box center [89, 133] width 42 height 18
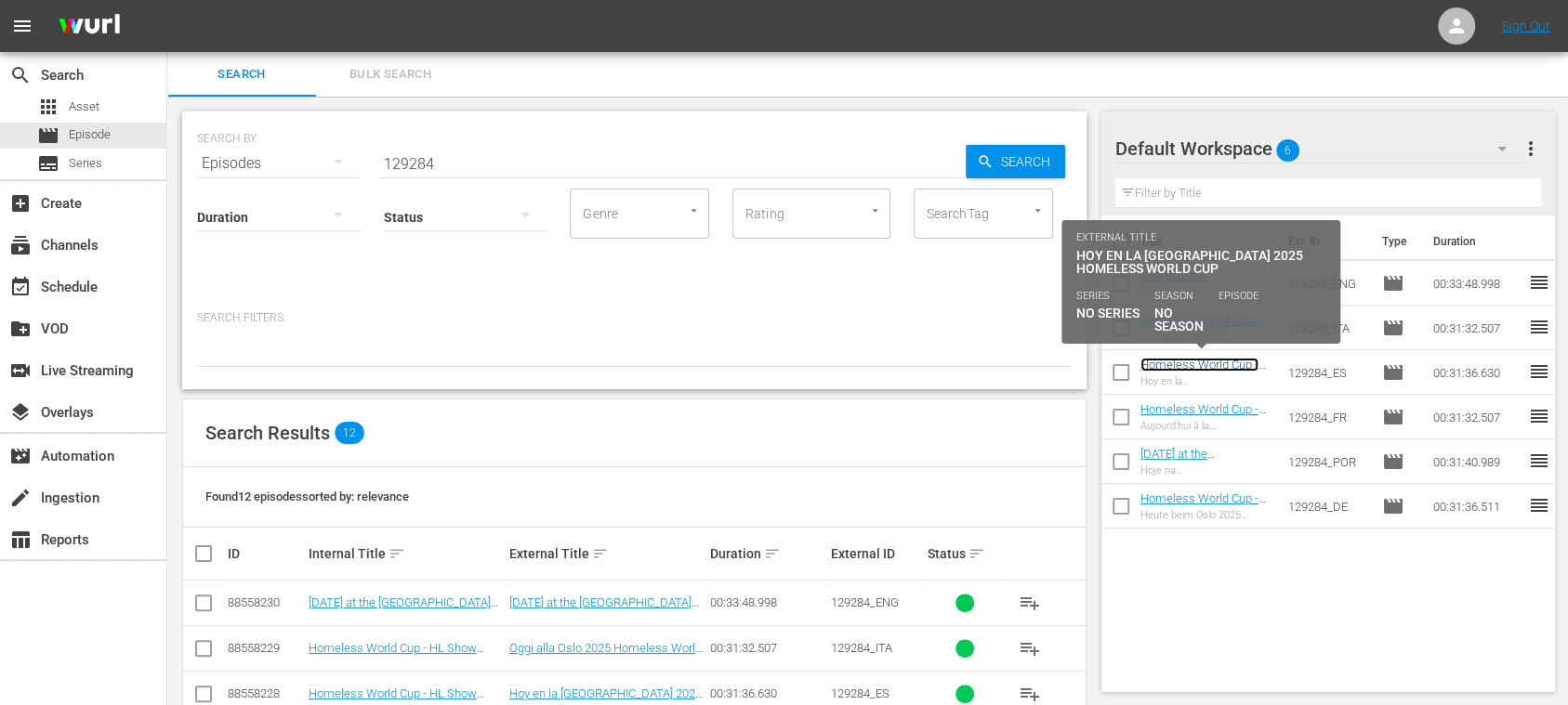
click at [1201, 367] on link "Homeless World Cup - HL Show Playouts (ES)" at bounding box center [1200, 372] width 120 height 28
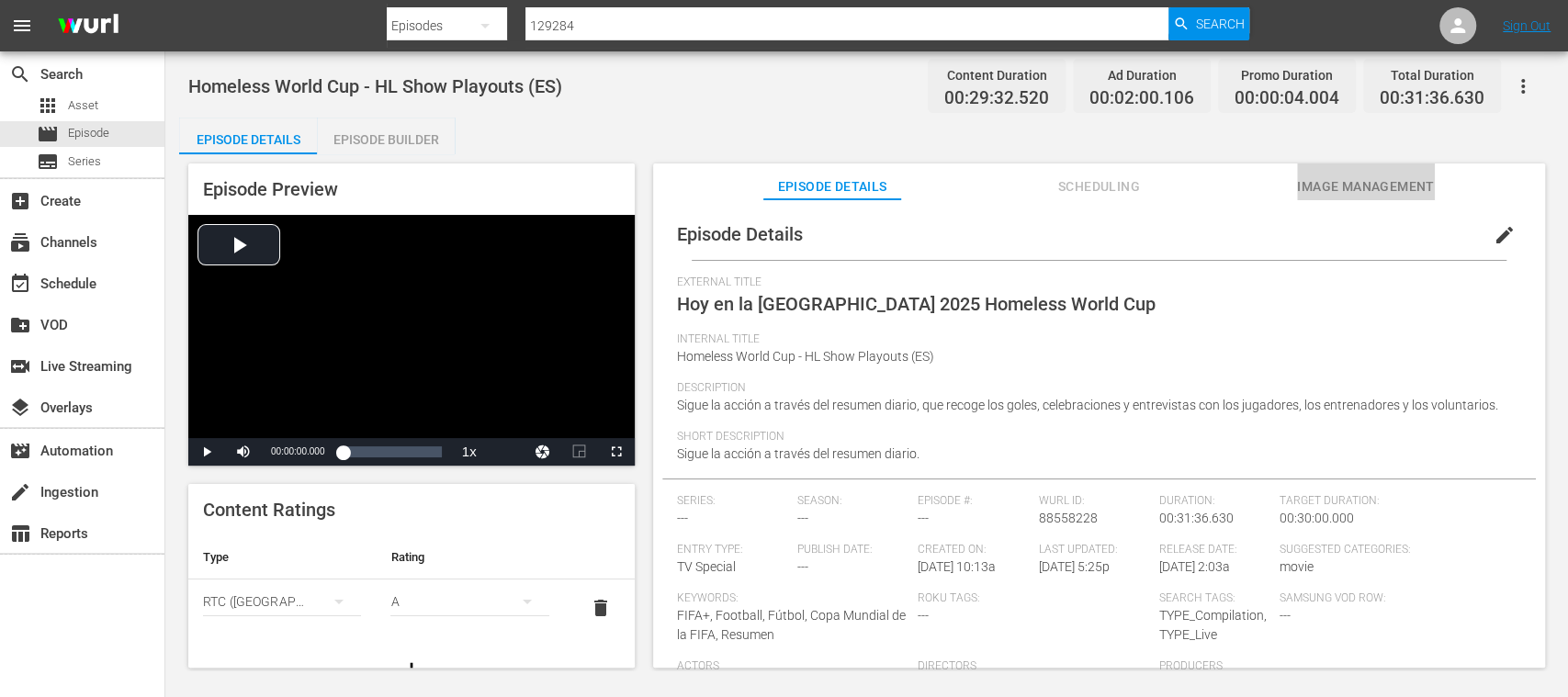
click at [1373, 177] on span "Image Management" at bounding box center [1365, 186] width 138 height 23
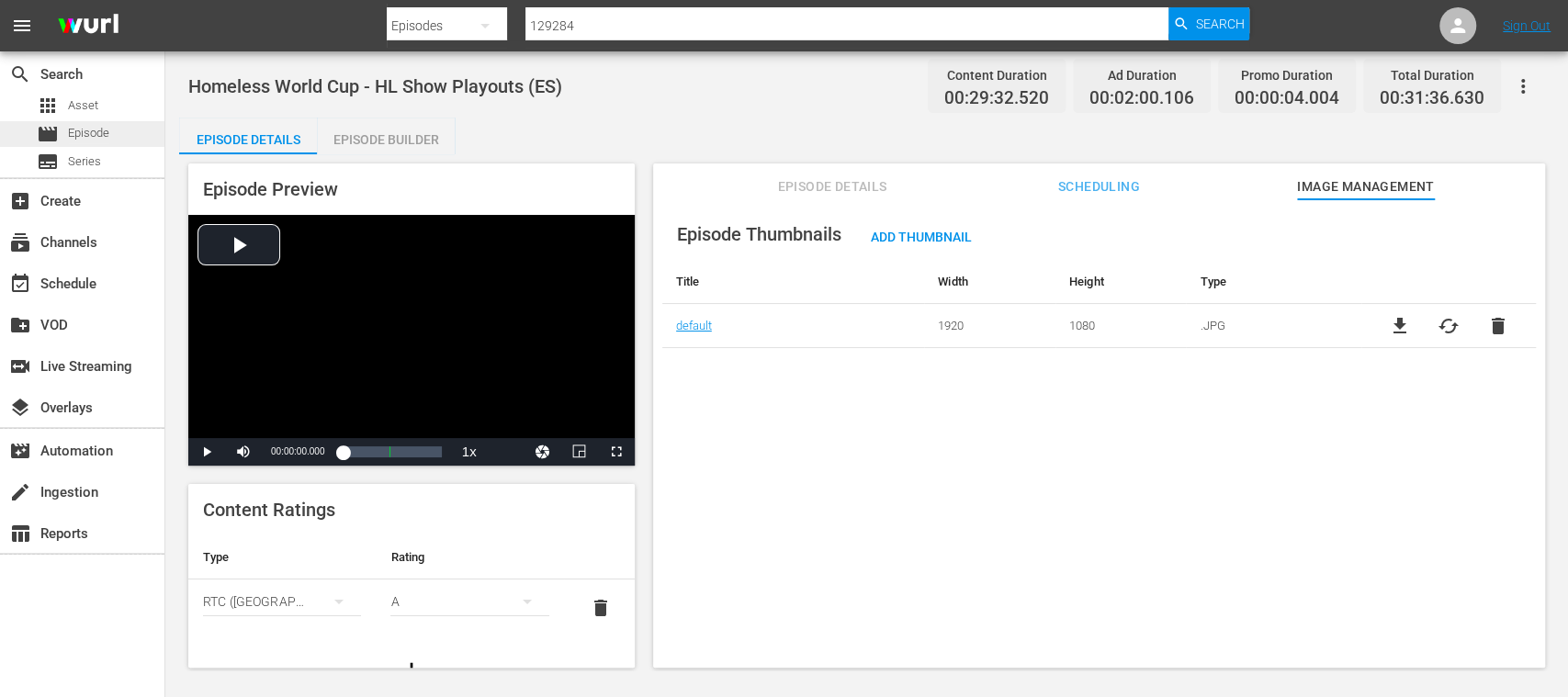
click at [81, 131] on span "Episode" at bounding box center [89, 133] width 42 height 18
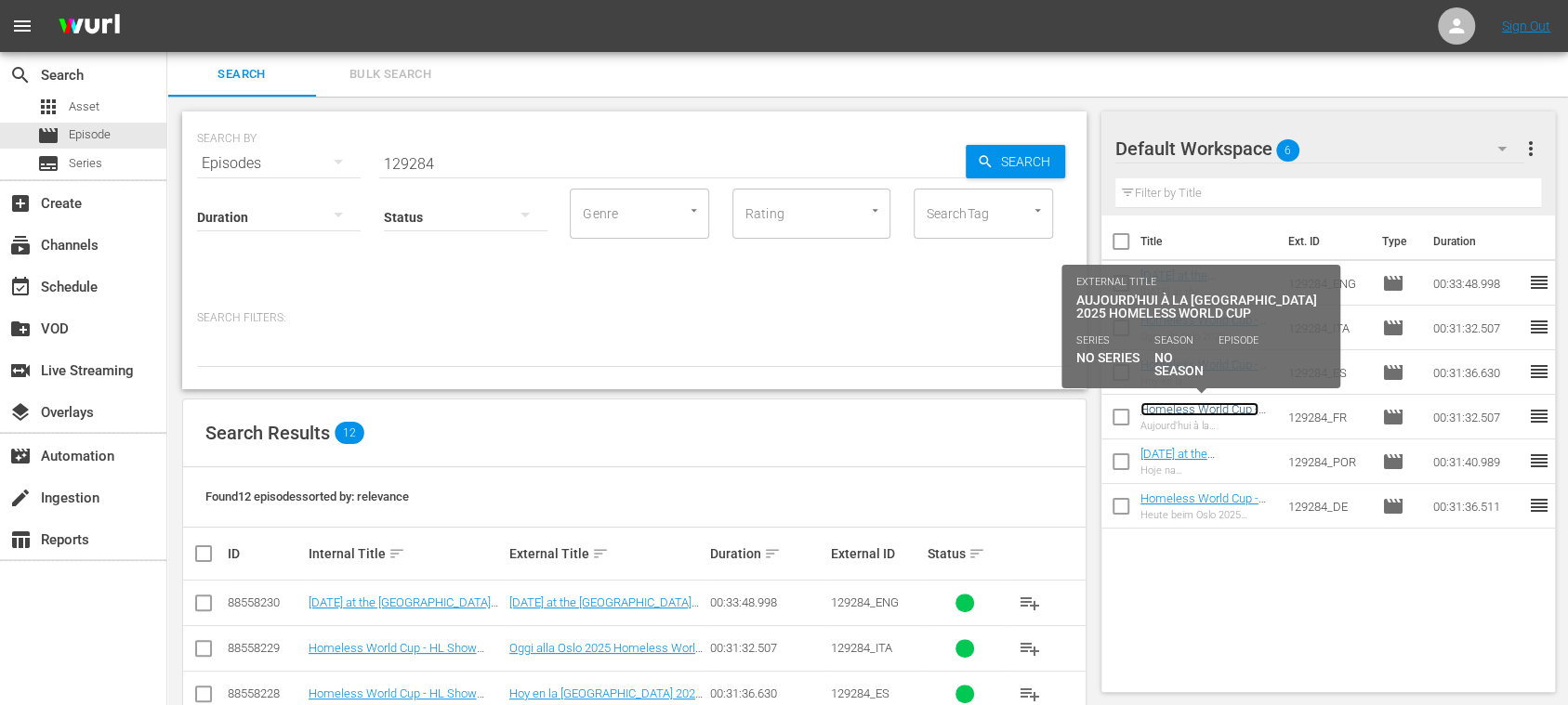
click at [1220, 409] on link "Homeless World Cup - HL Show Playouts (FR)" at bounding box center [1200, 416] width 120 height 28
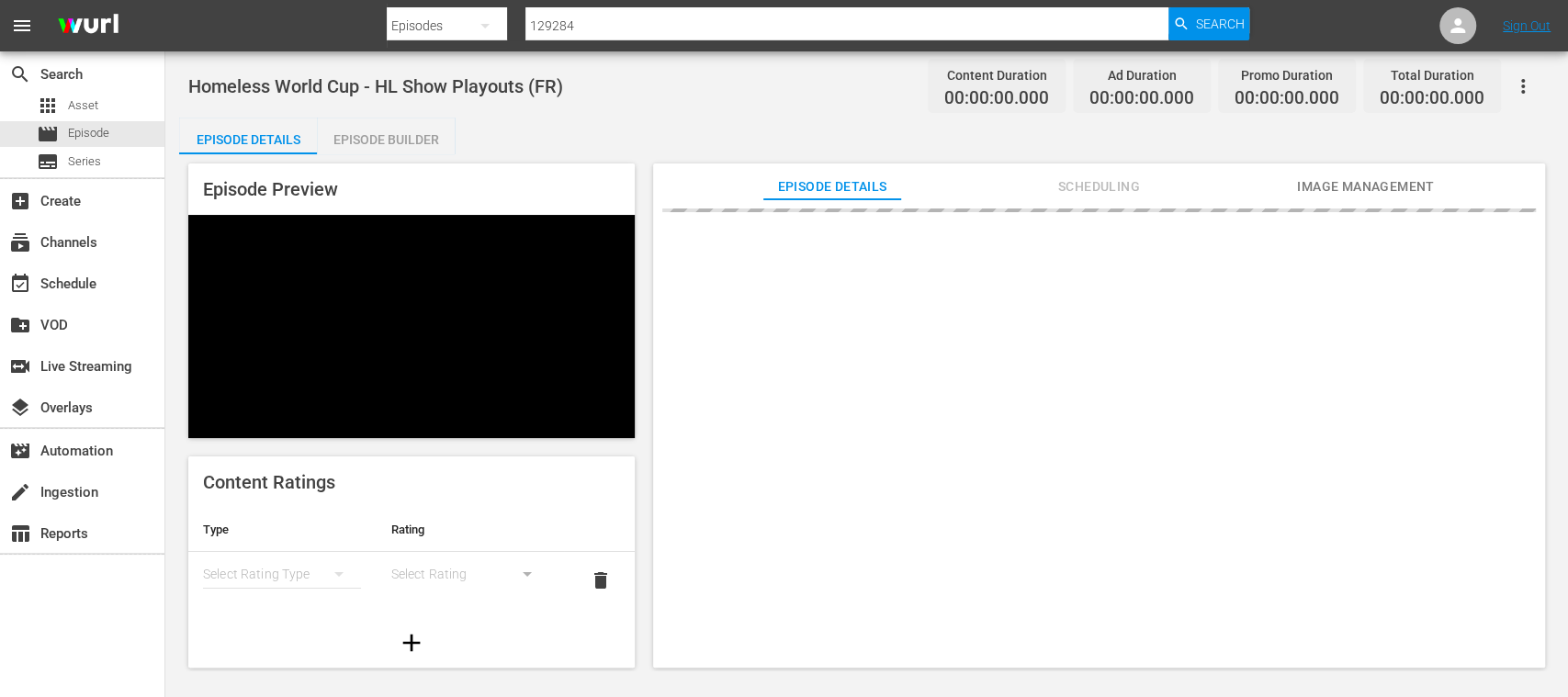
click at [1394, 175] on span "Image Management" at bounding box center [1365, 186] width 138 height 23
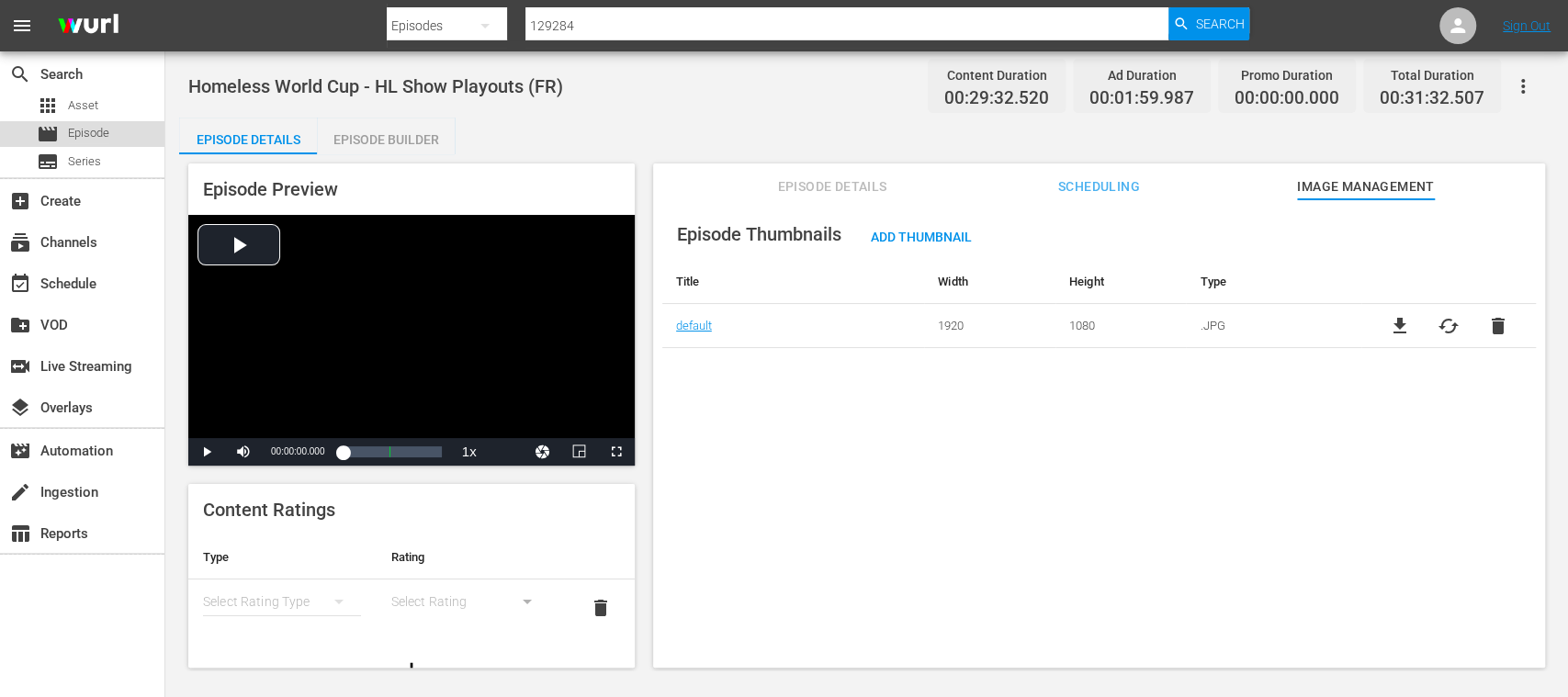
click at [102, 136] on span "Episode" at bounding box center [89, 133] width 42 height 18
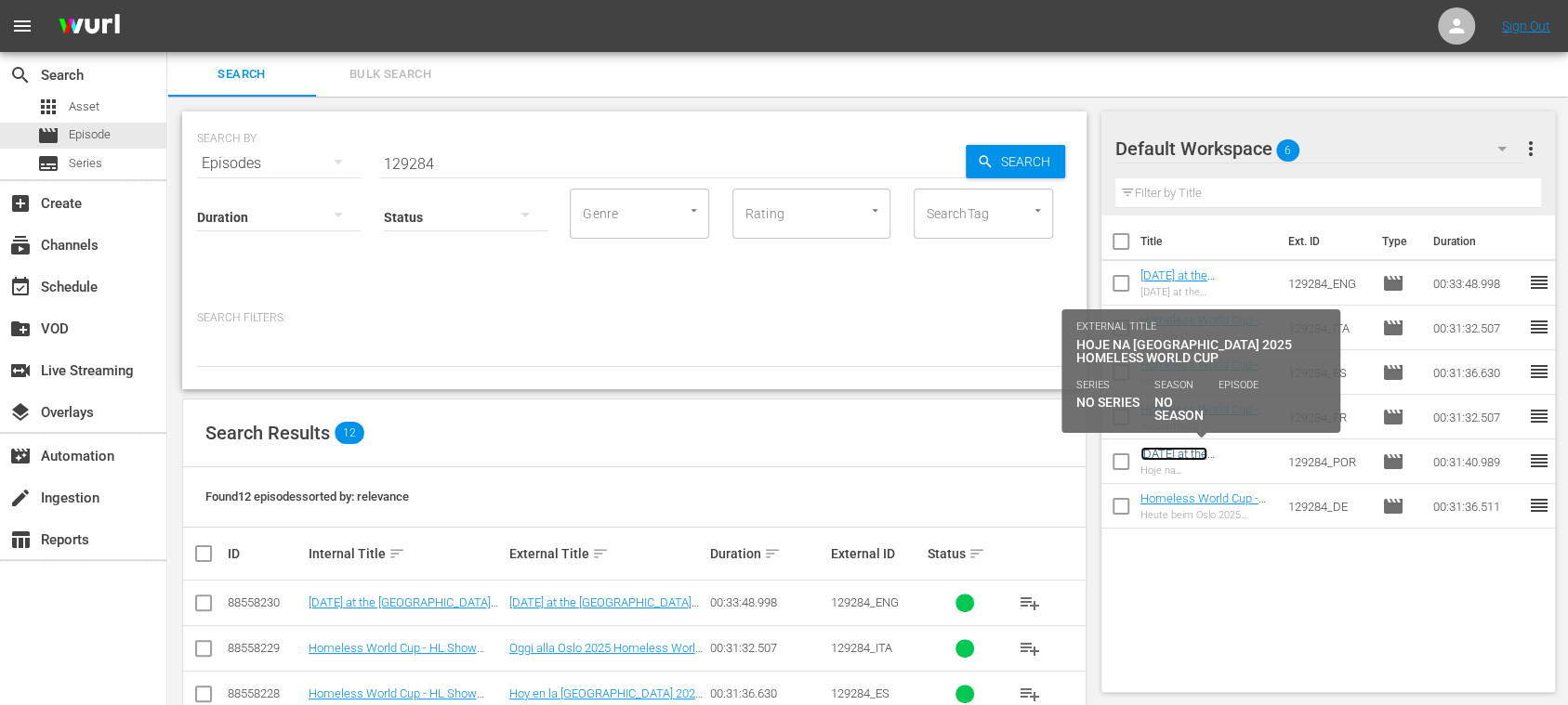
click at [1225, 452] on link "[DATE] at the [GEOGRAPHIC_DATA] 2025 Homeless World Cup (PT)" at bounding box center [1198, 475] width 117 height 56
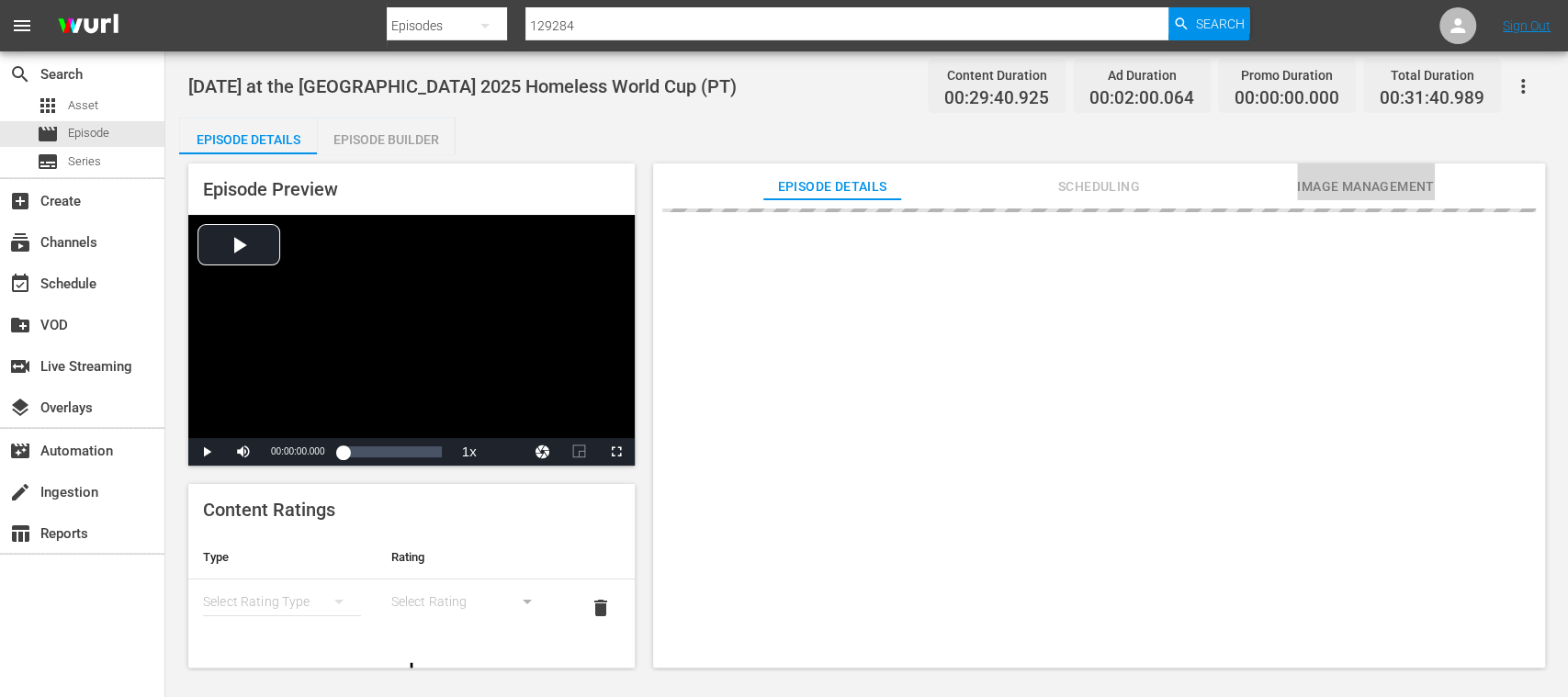
click at [1403, 184] on span "Image Management" at bounding box center [1365, 186] width 138 height 23
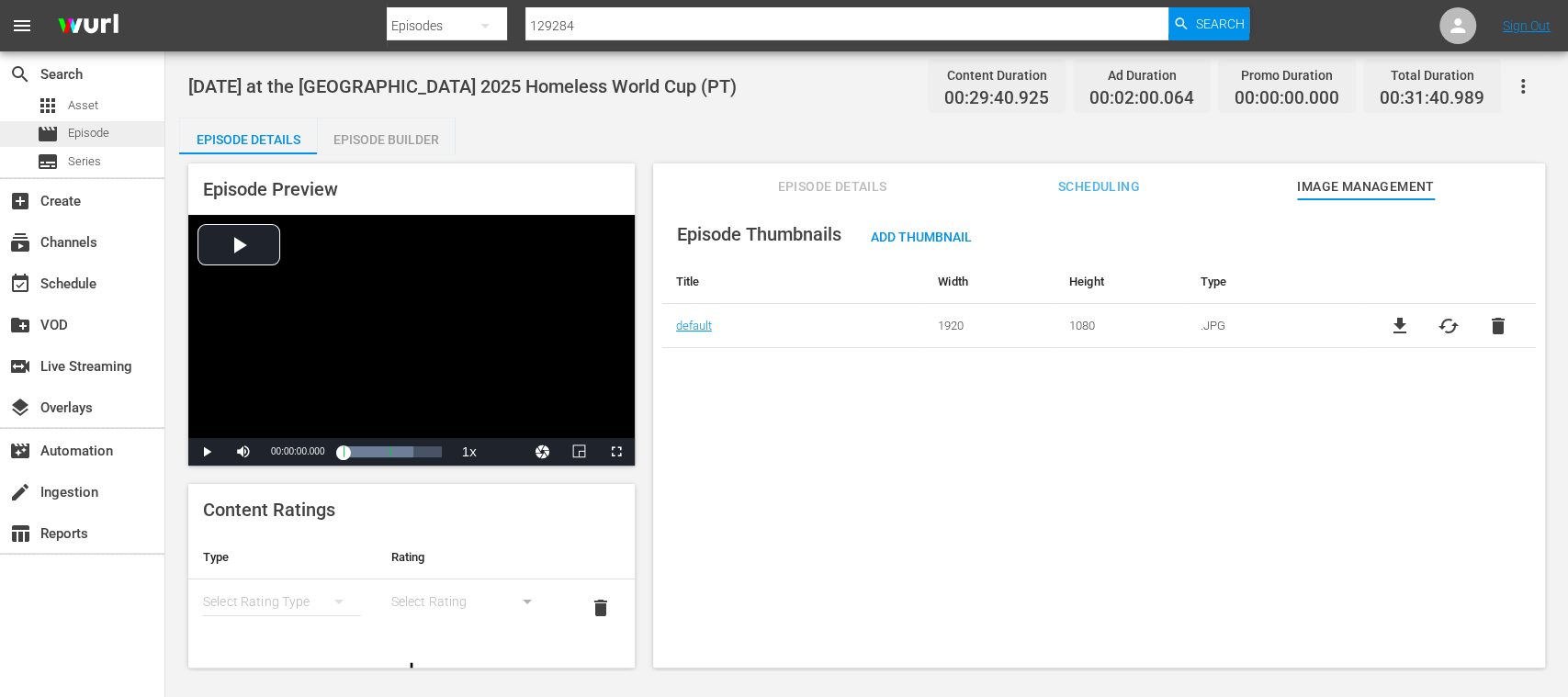
click at [79, 125] on span "Episode" at bounding box center [89, 133] width 42 height 18
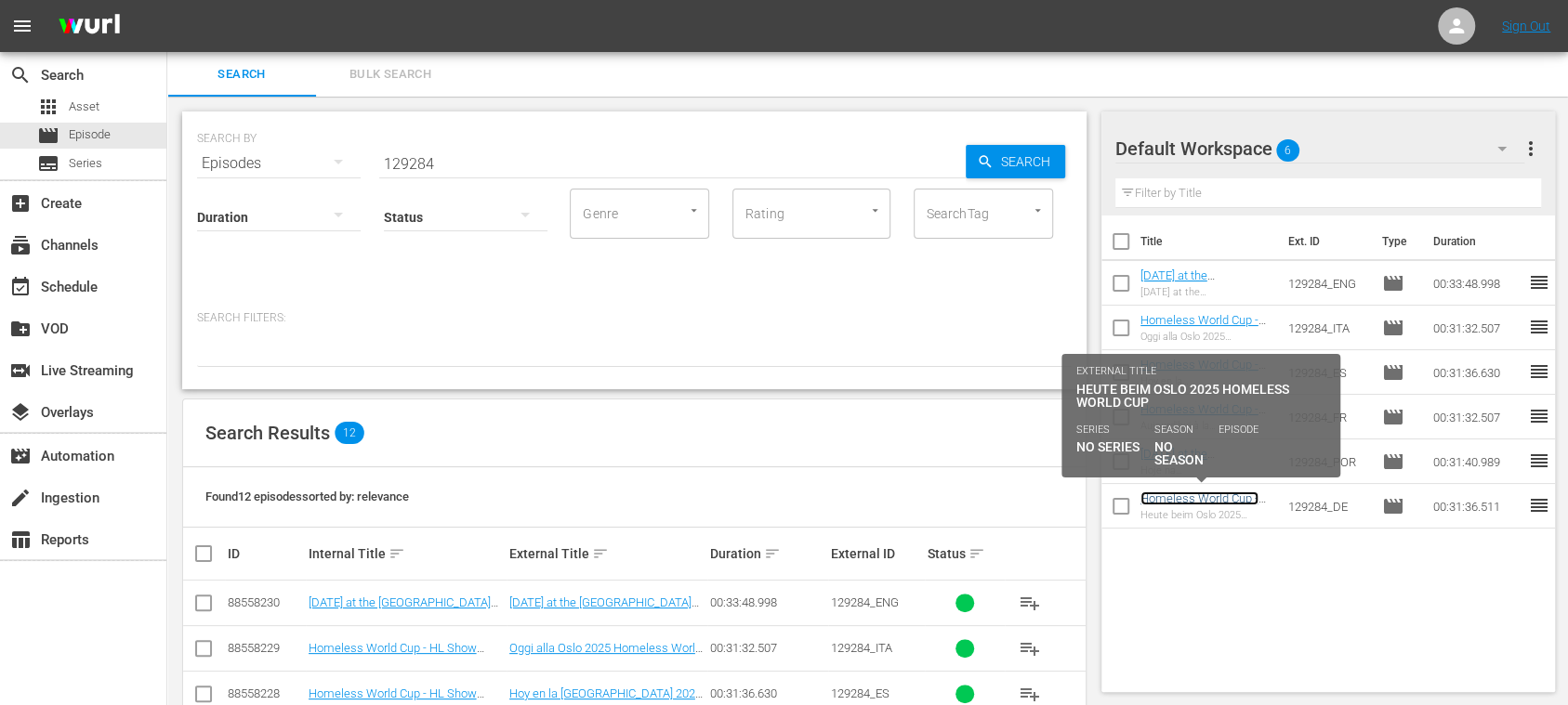
click at [1162, 495] on link "Homeless World Cup - HL Show Playouts (DE)" at bounding box center [1200, 506] width 120 height 28
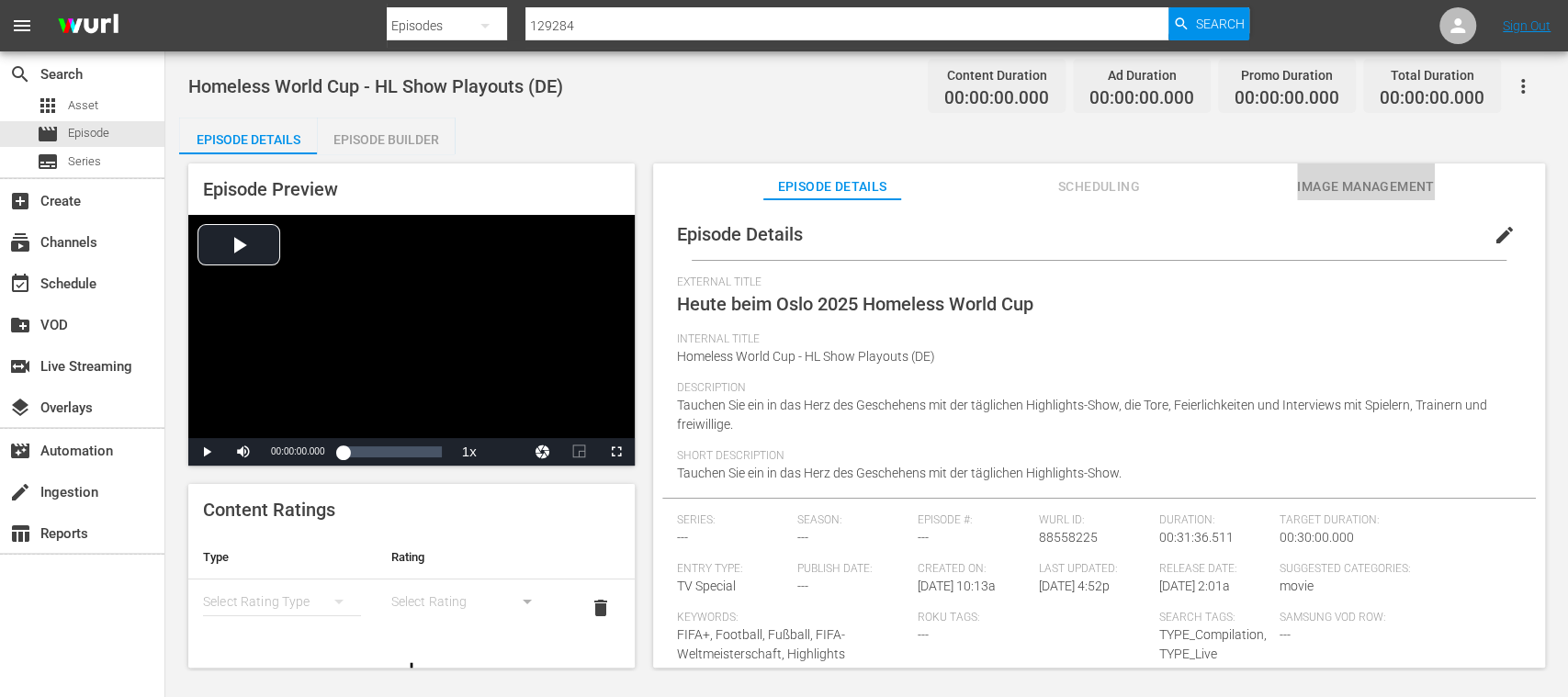
click at [1359, 186] on span "Image Management" at bounding box center [1365, 186] width 138 height 23
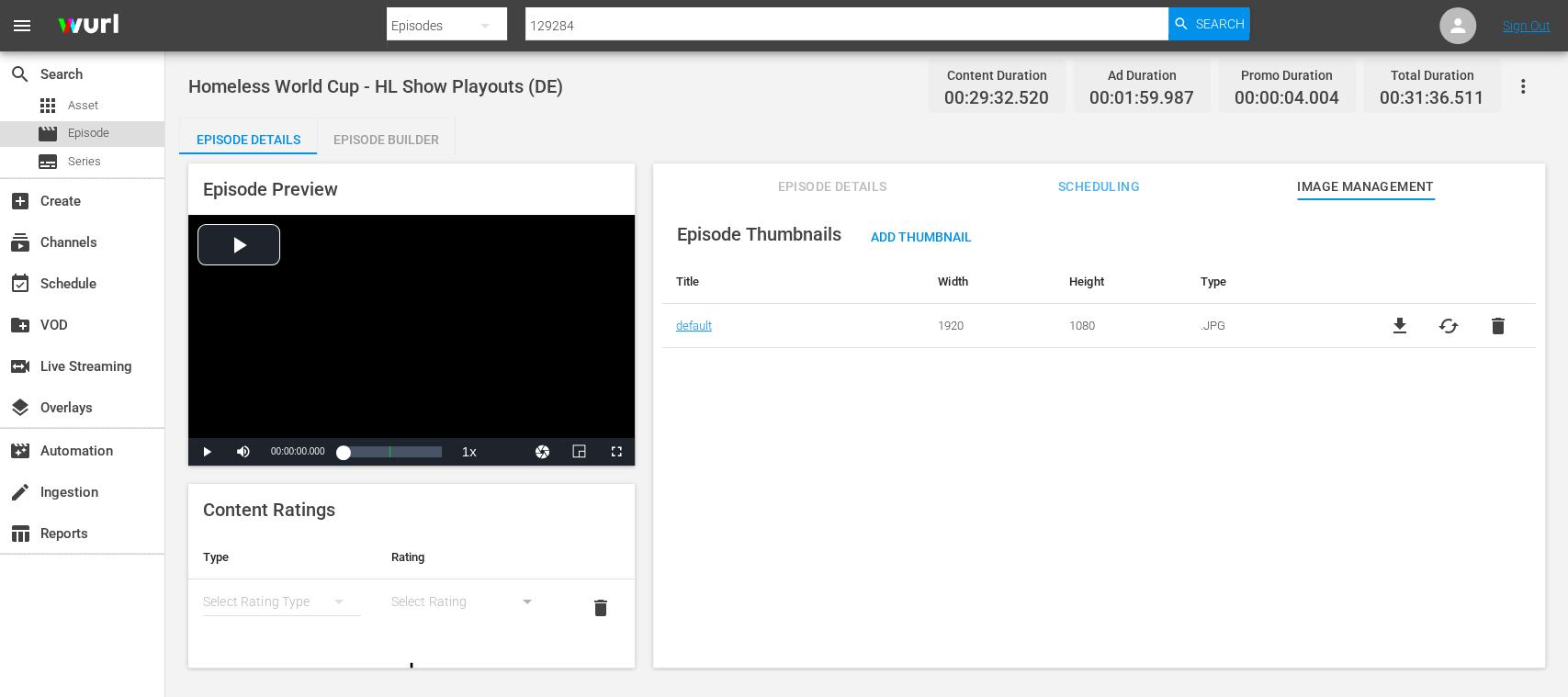
click at [97, 128] on span "Episode" at bounding box center [89, 133] width 42 height 18
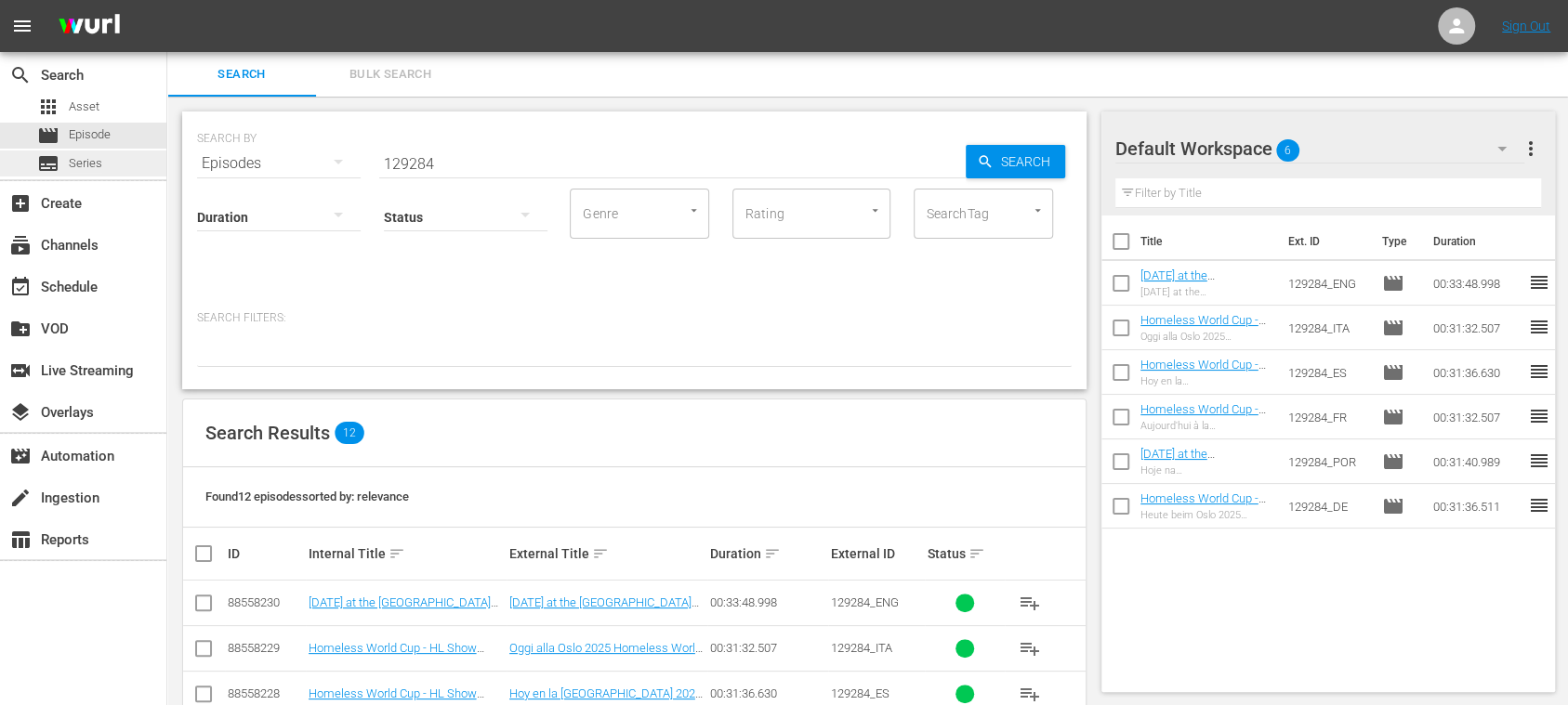
click at [89, 154] on span "Series" at bounding box center [86, 163] width 34 height 19
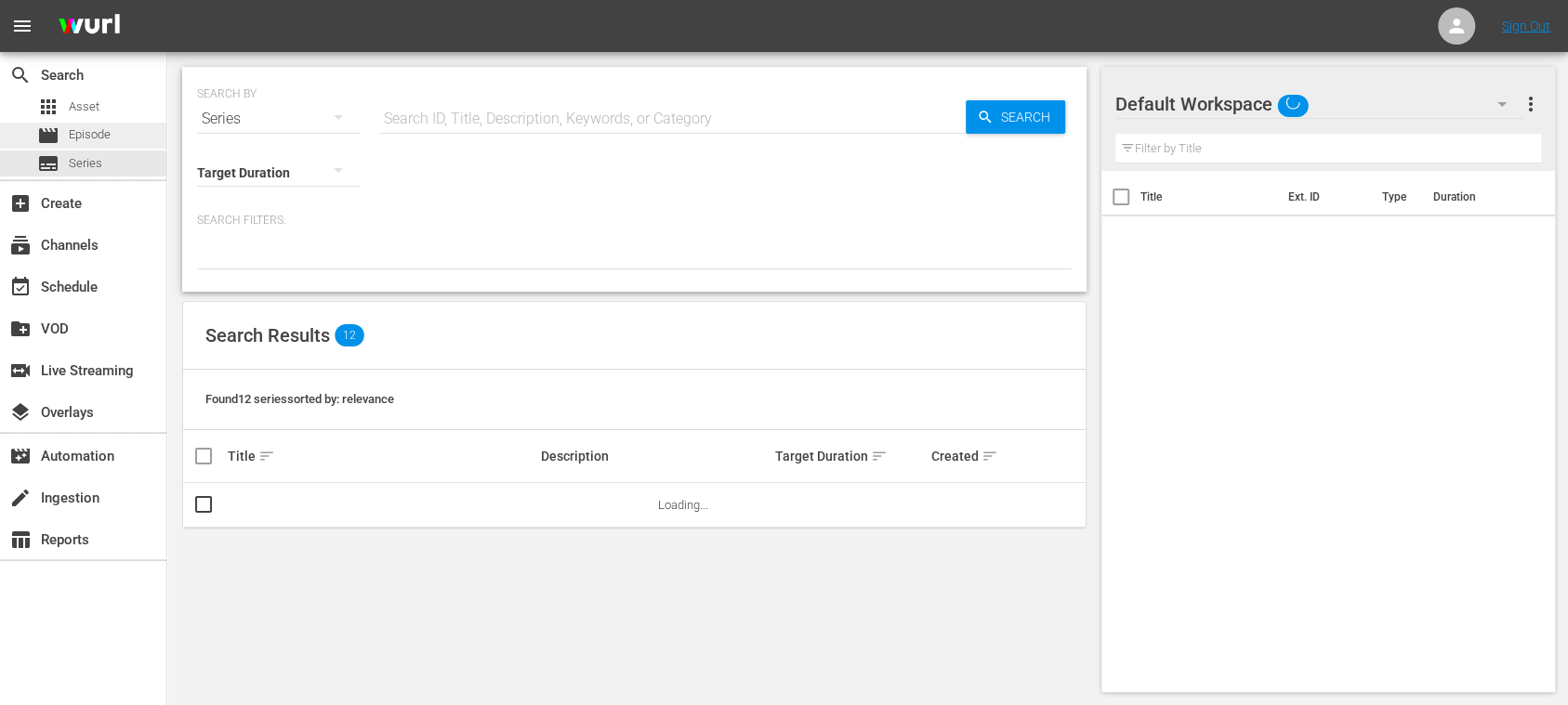
click at [98, 132] on span "Episode" at bounding box center [90, 134] width 42 height 19
